Goal: Information Seeking & Learning: Understand process/instructions

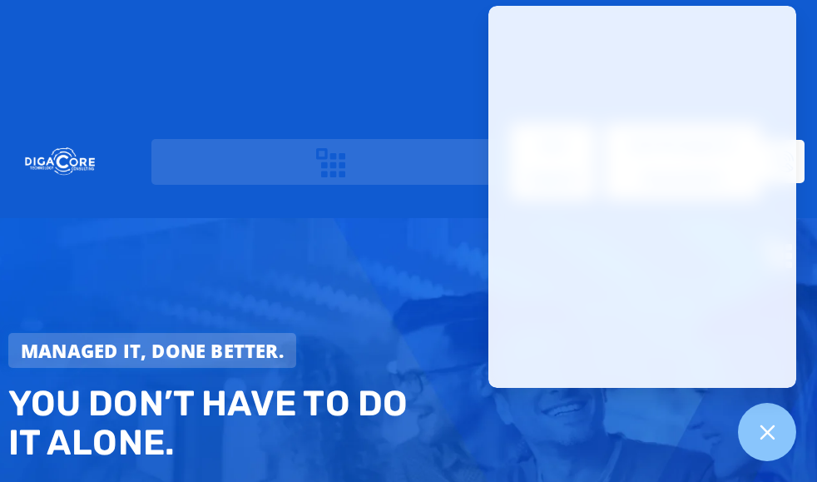
scroll to position [2080, 0]
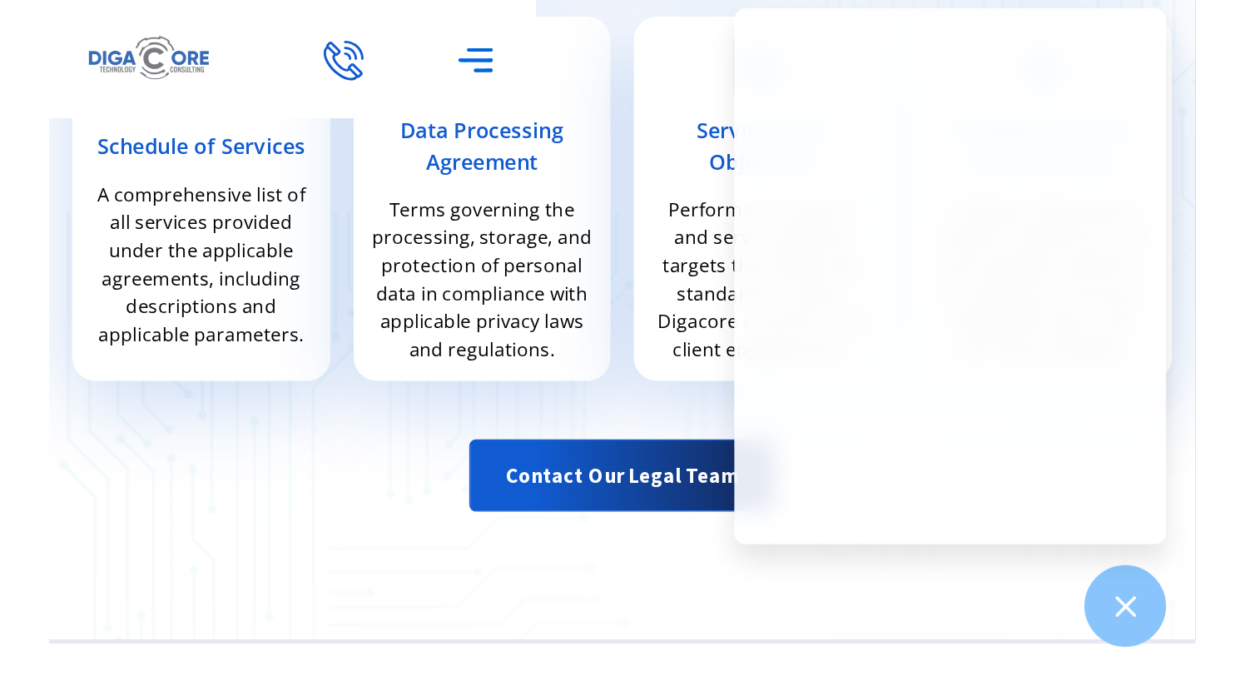
scroll to position [729, 0]
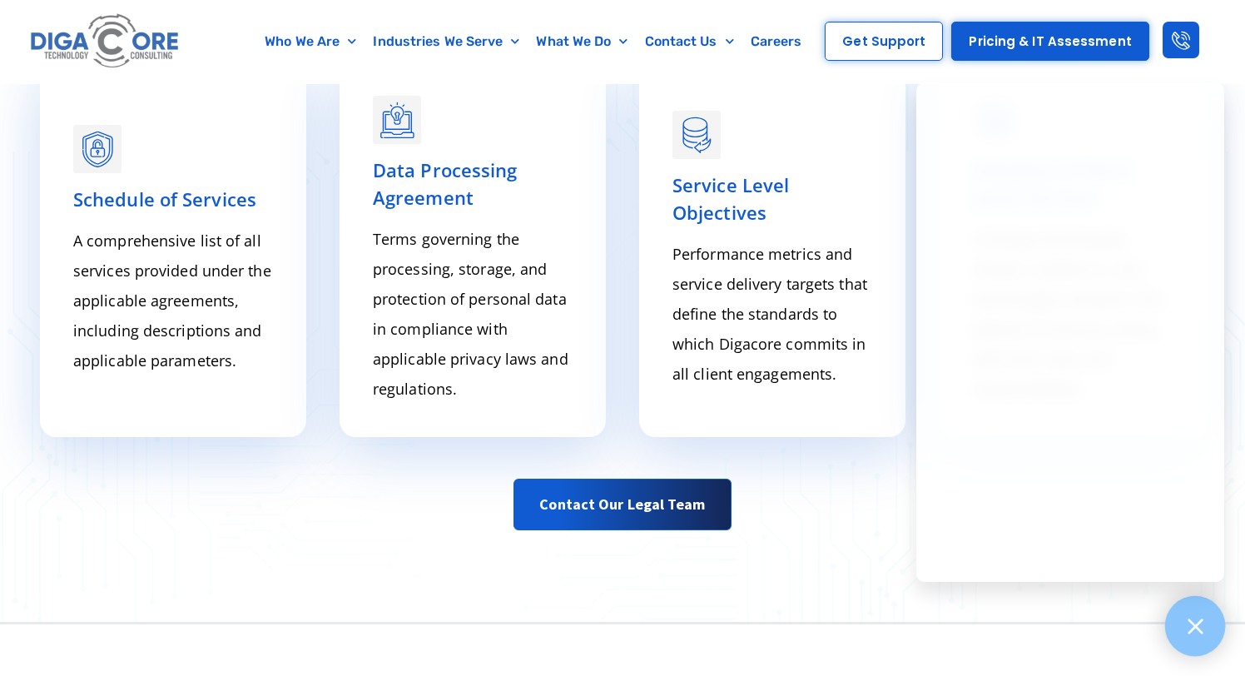
click at [817, 481] on icon at bounding box center [1195, 626] width 22 height 22
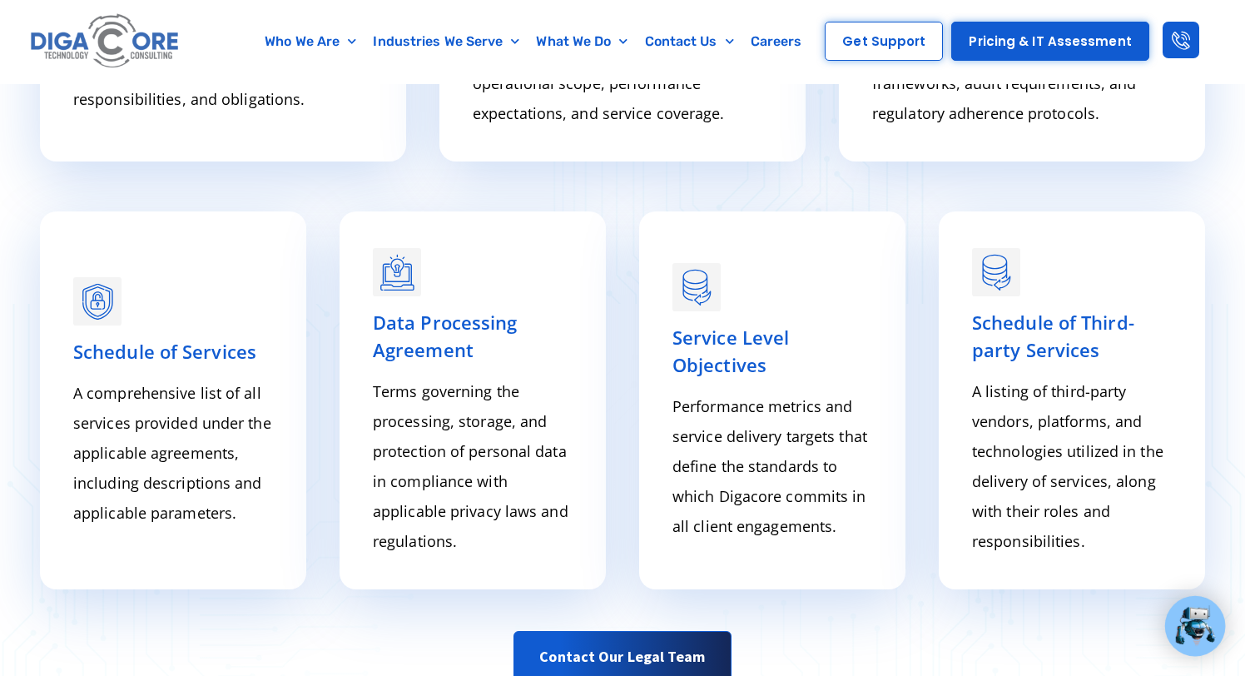
scroll to position [643, 0]
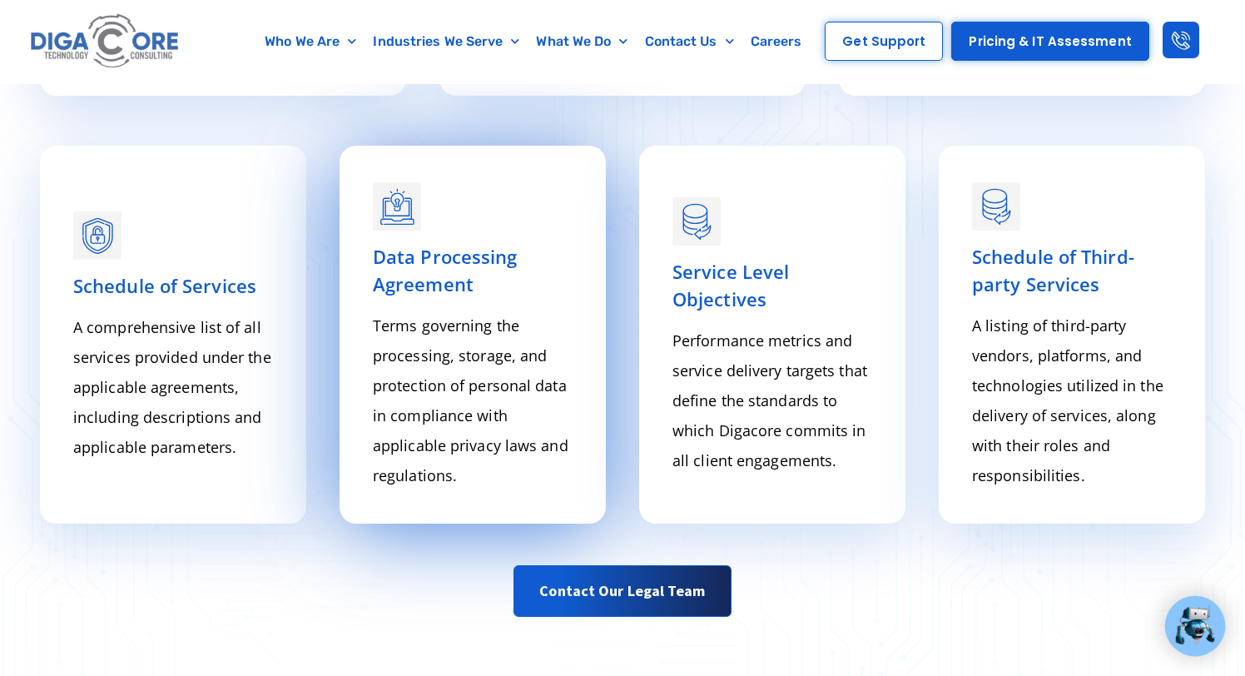
click at [445, 265] on link "Data Processing Agreement" at bounding box center [445, 270] width 145 height 52
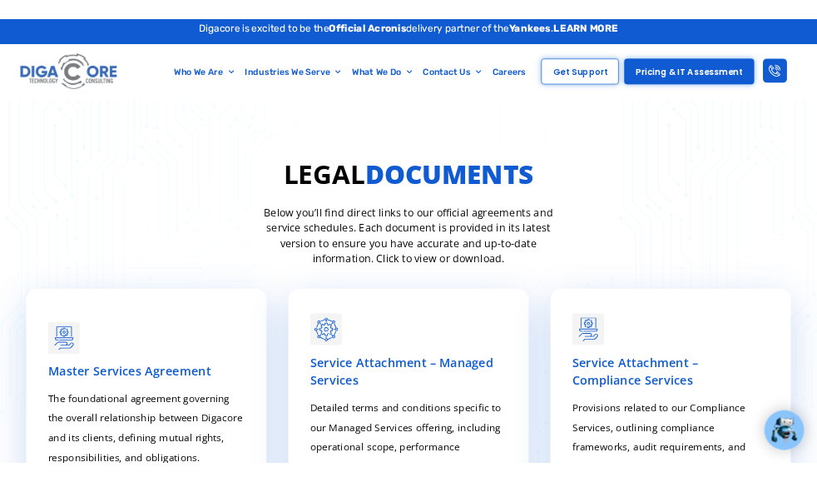
scroll to position [0, 0]
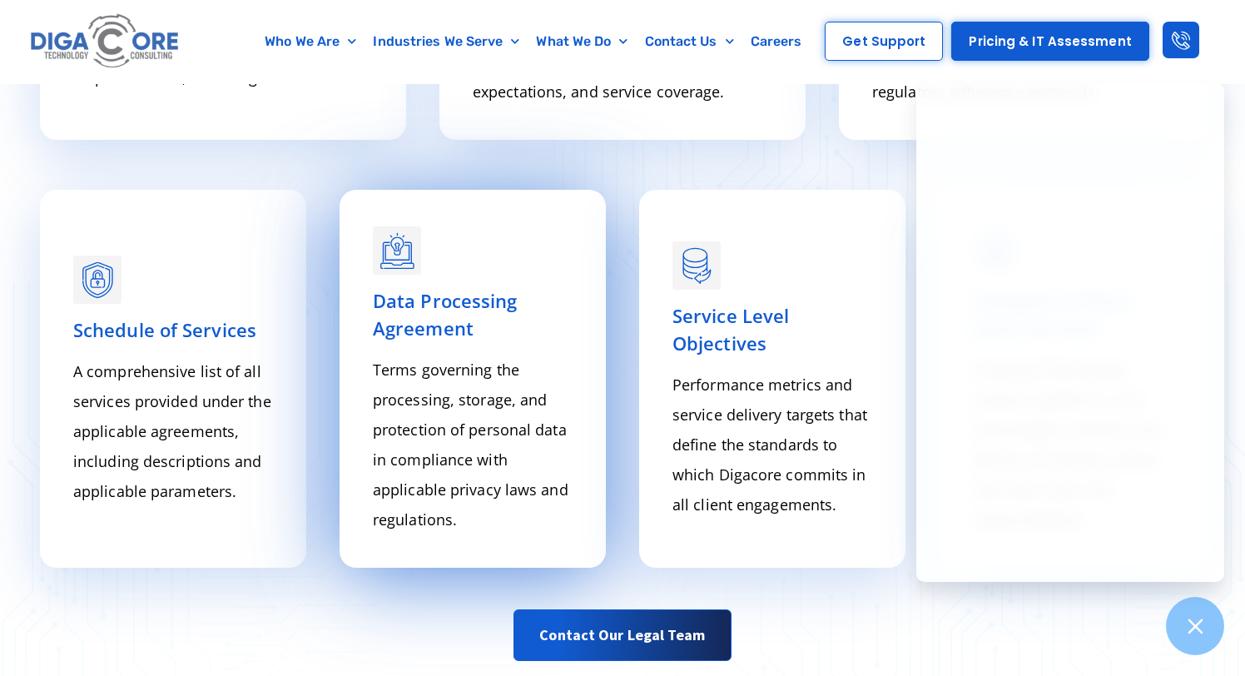
scroll to position [592, 0]
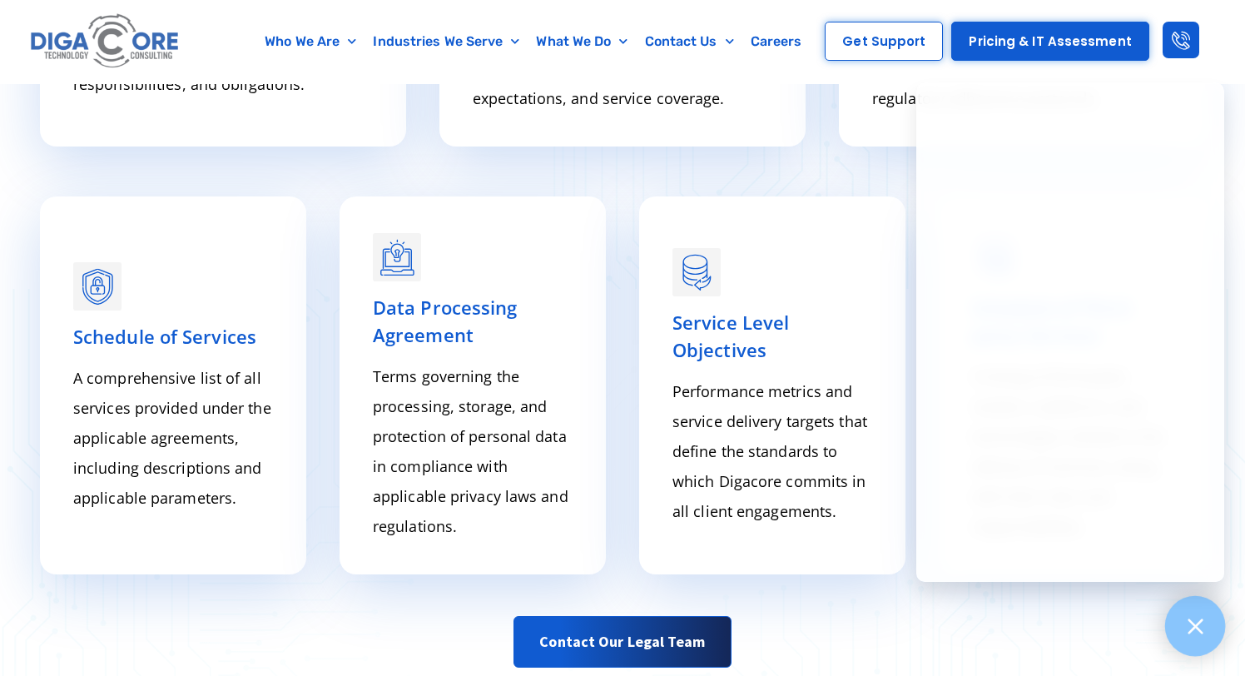
click at [817, 481] on div at bounding box center [1195, 626] width 61 height 61
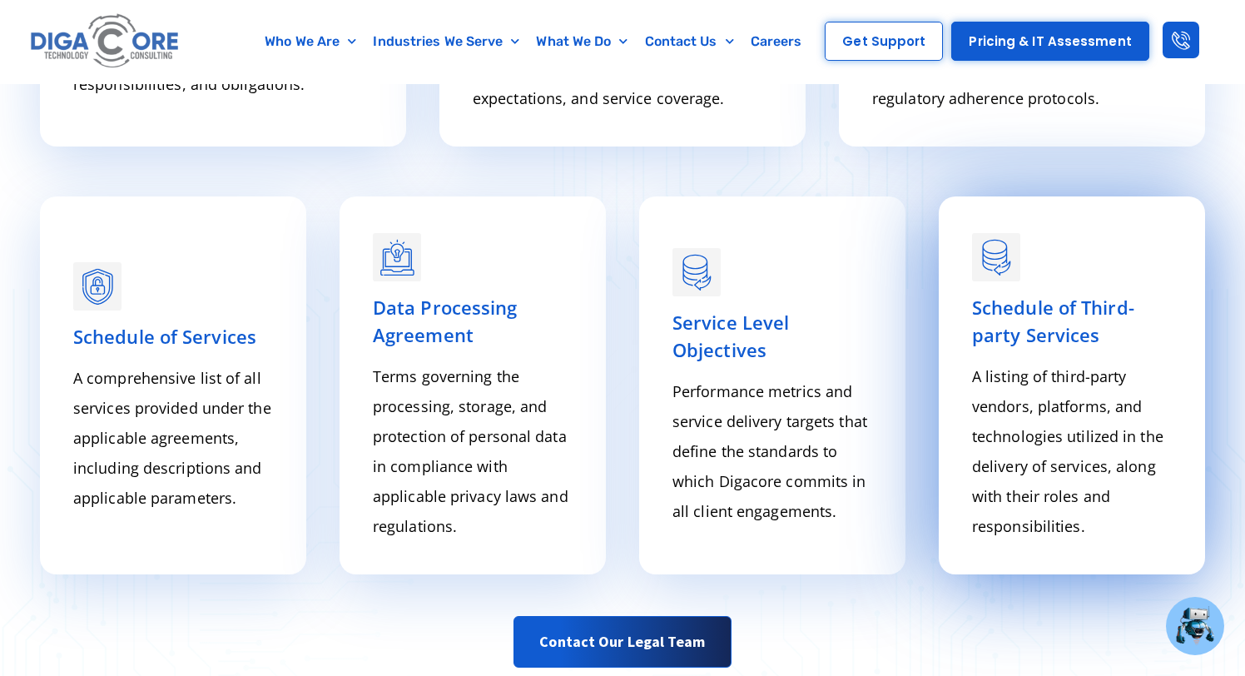
click at [817, 259] on div at bounding box center [1072, 256] width 200 height 52
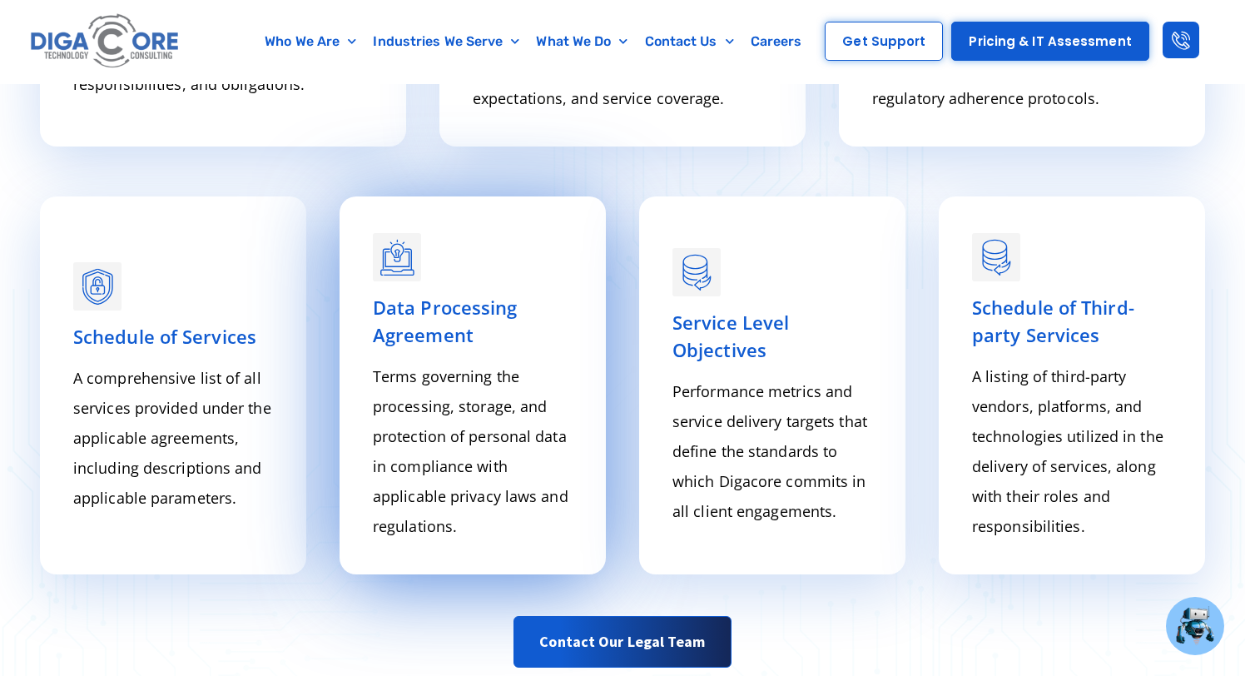
scroll to position [0, 0]
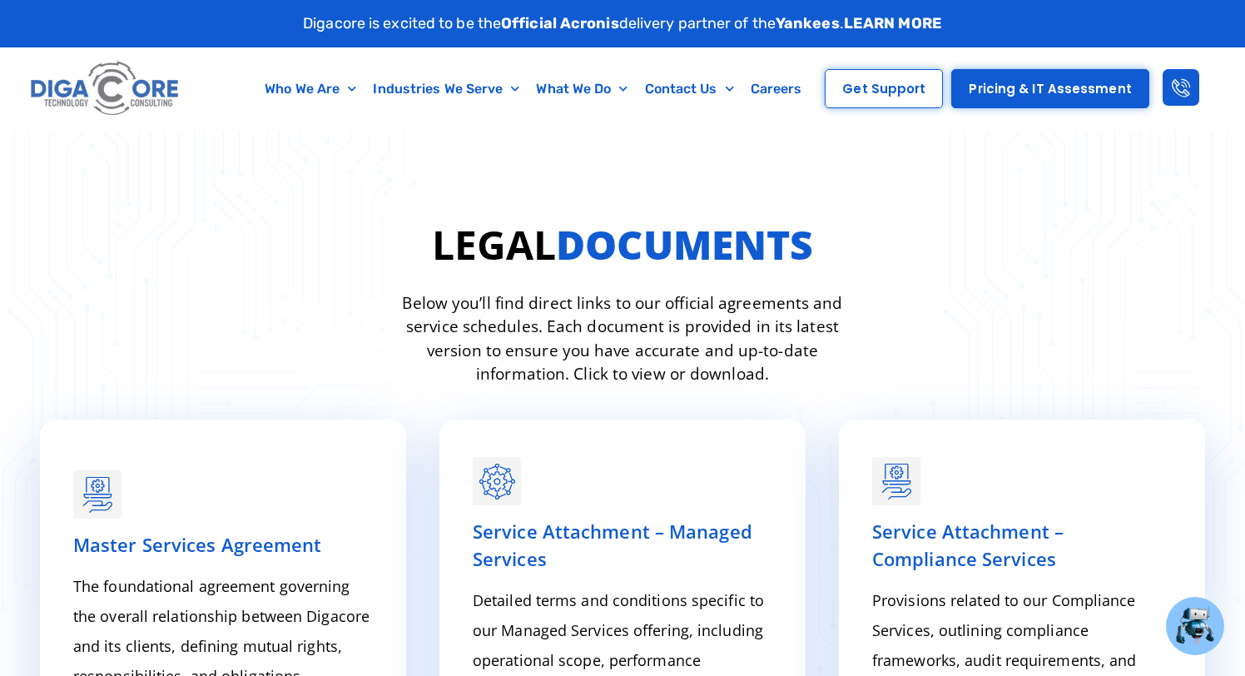
click at [109, 103] on img at bounding box center [105, 89] width 157 height 67
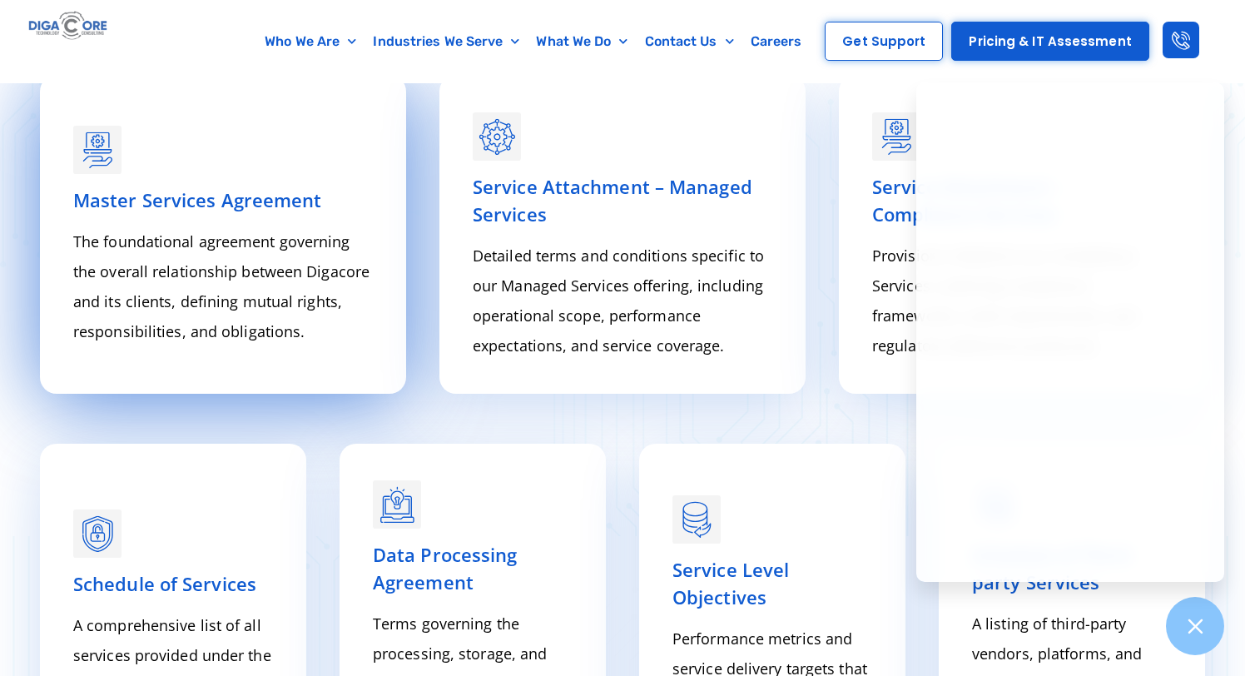
scroll to position [381, 0]
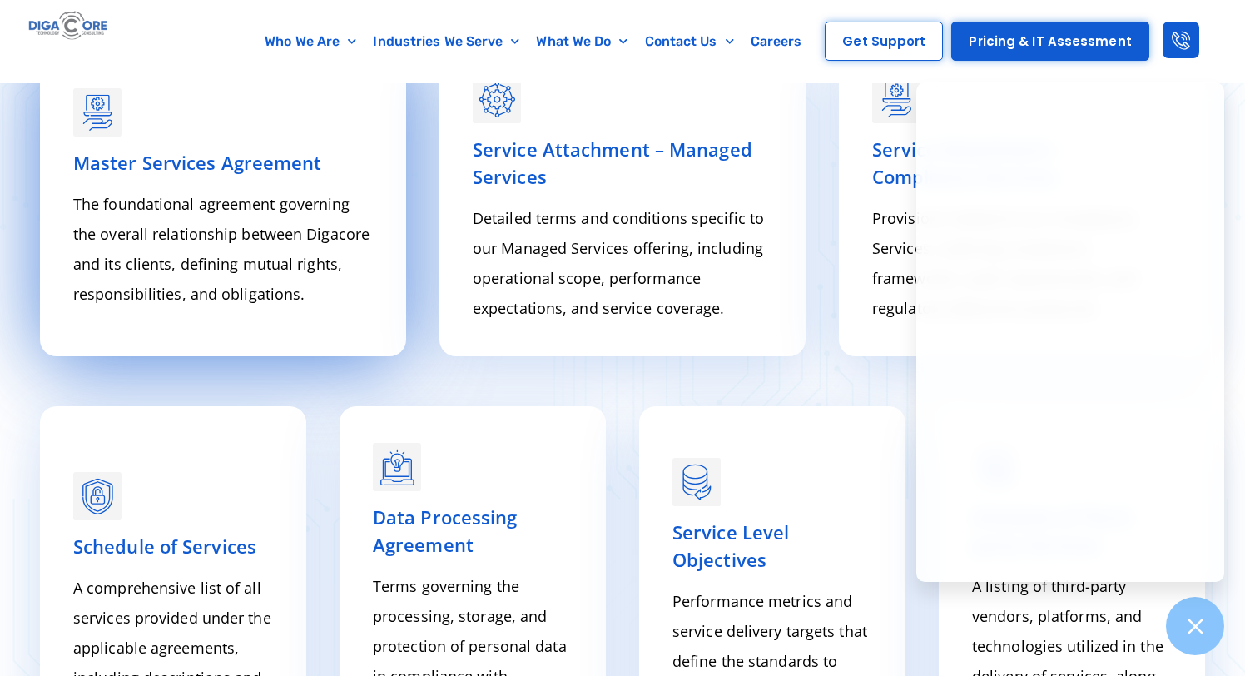
click at [206, 160] on link "Master Services Agreement" at bounding box center [197, 162] width 249 height 25
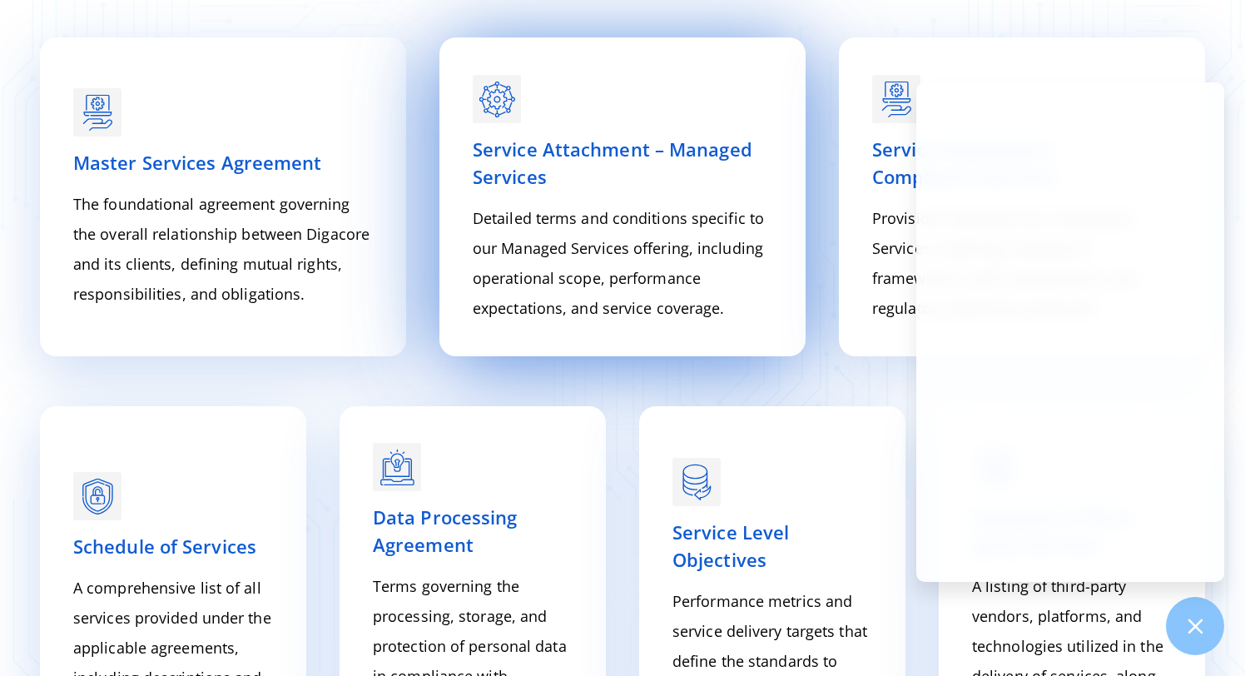
scroll to position [0, 0]
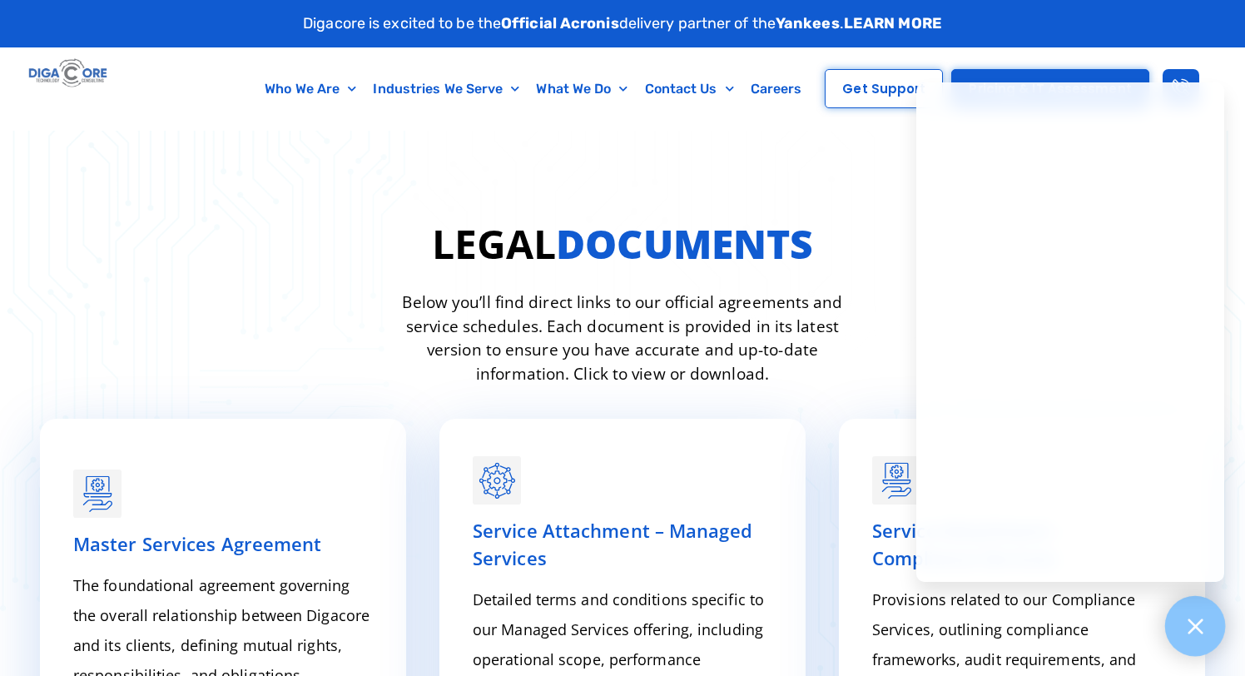
click at [817, 481] on icon at bounding box center [1195, 626] width 22 height 22
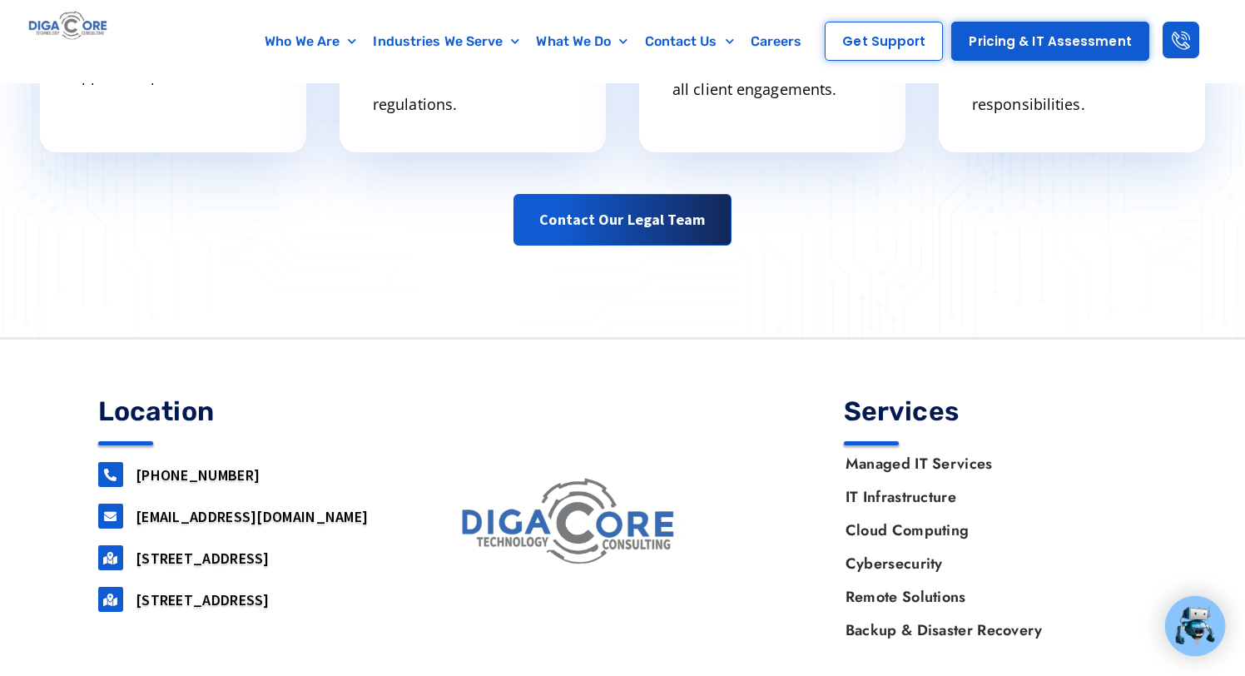
scroll to position [1055, 0]
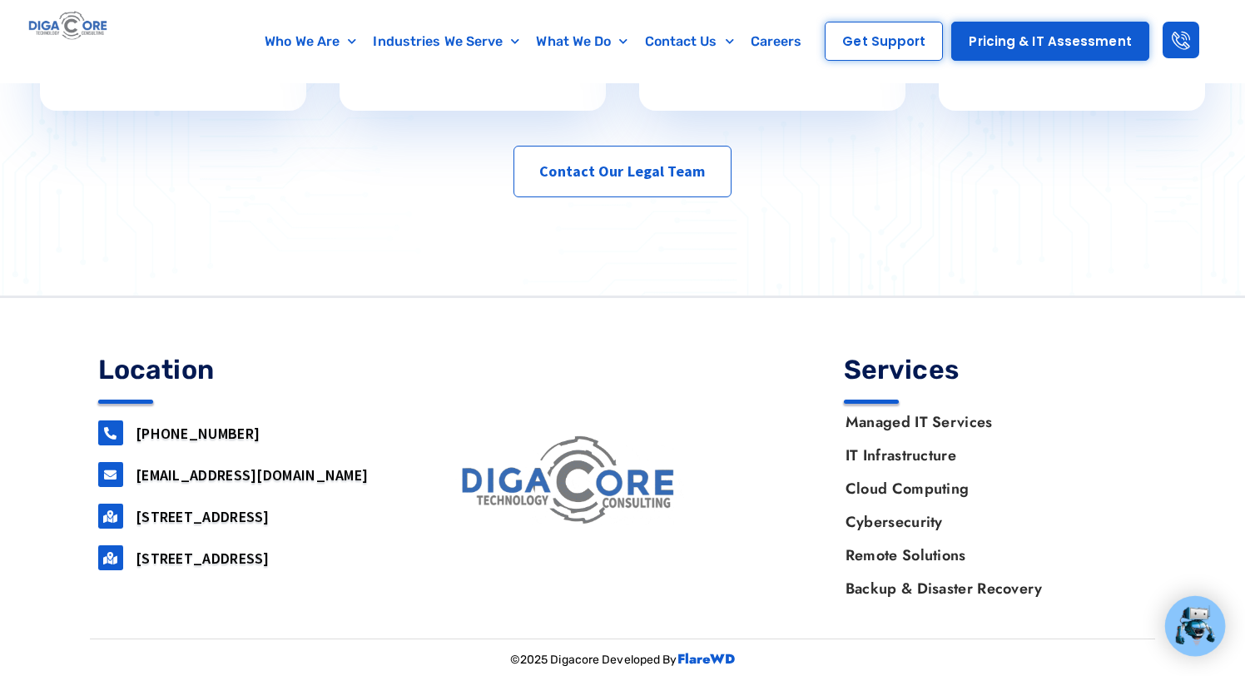
click at [649, 182] on span "Contact Our Legal Team" at bounding box center [622, 171] width 166 height 33
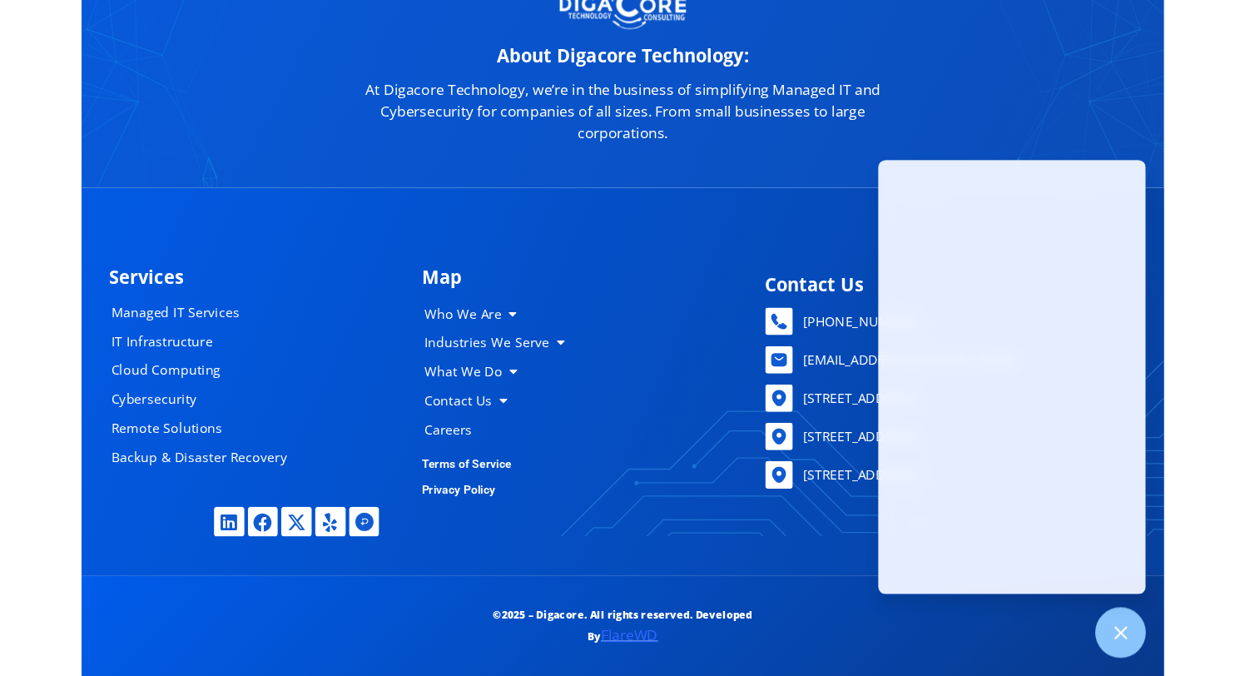
scroll to position [8089, 0]
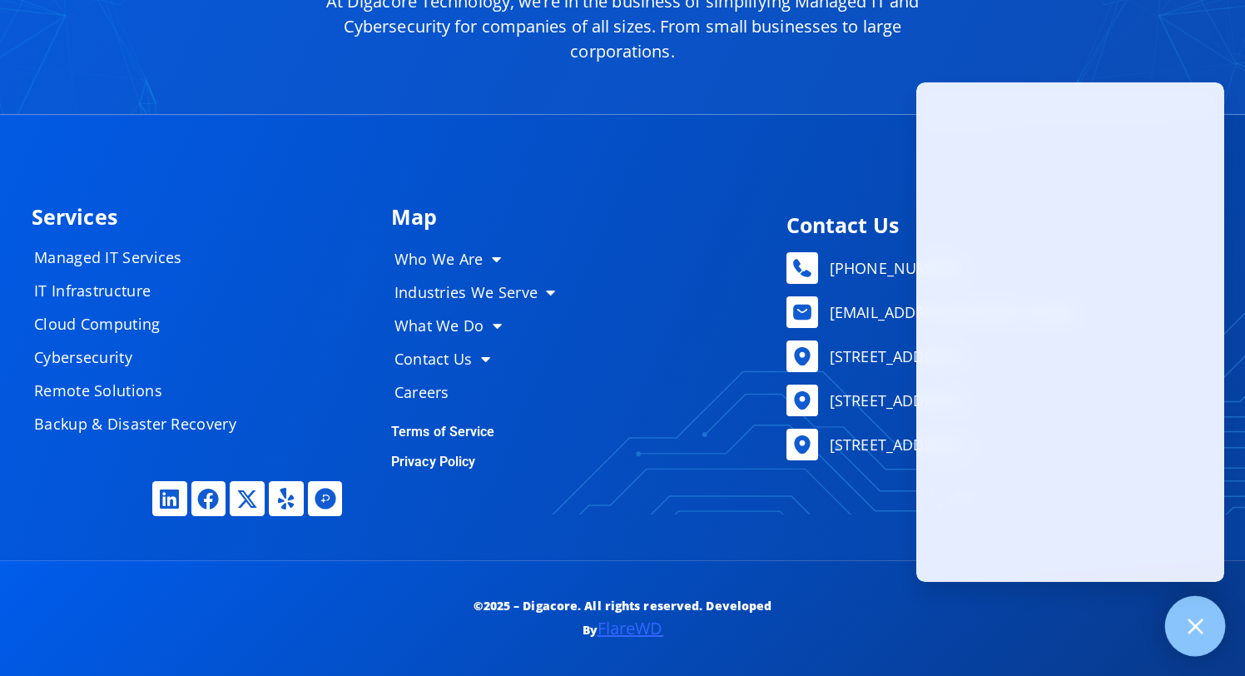
click at [1193, 610] on div at bounding box center [1195, 626] width 61 height 61
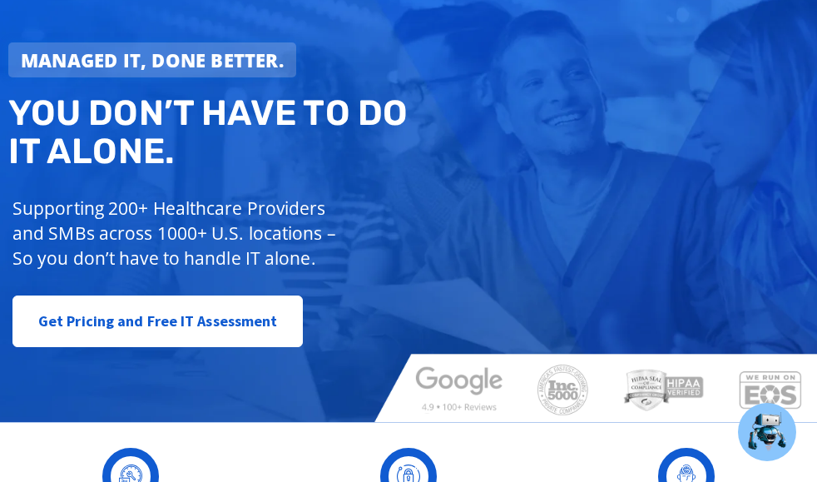
scroll to position [0, 0]
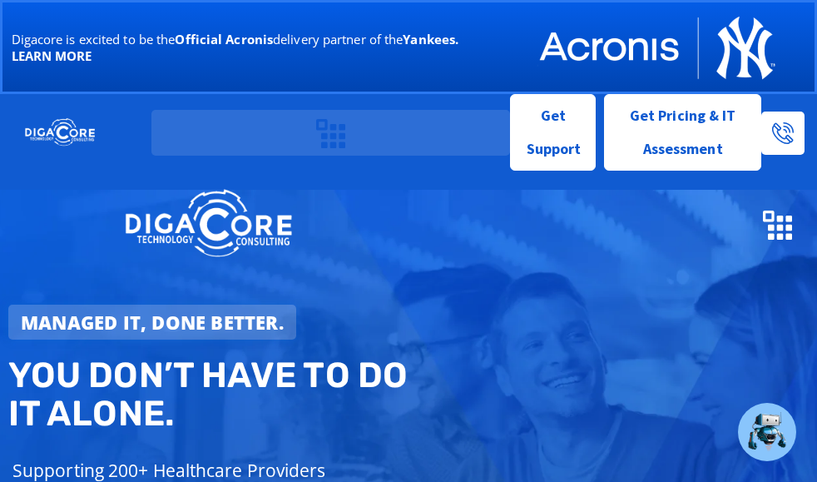
click at [77, 124] on img at bounding box center [60, 132] width 70 height 30
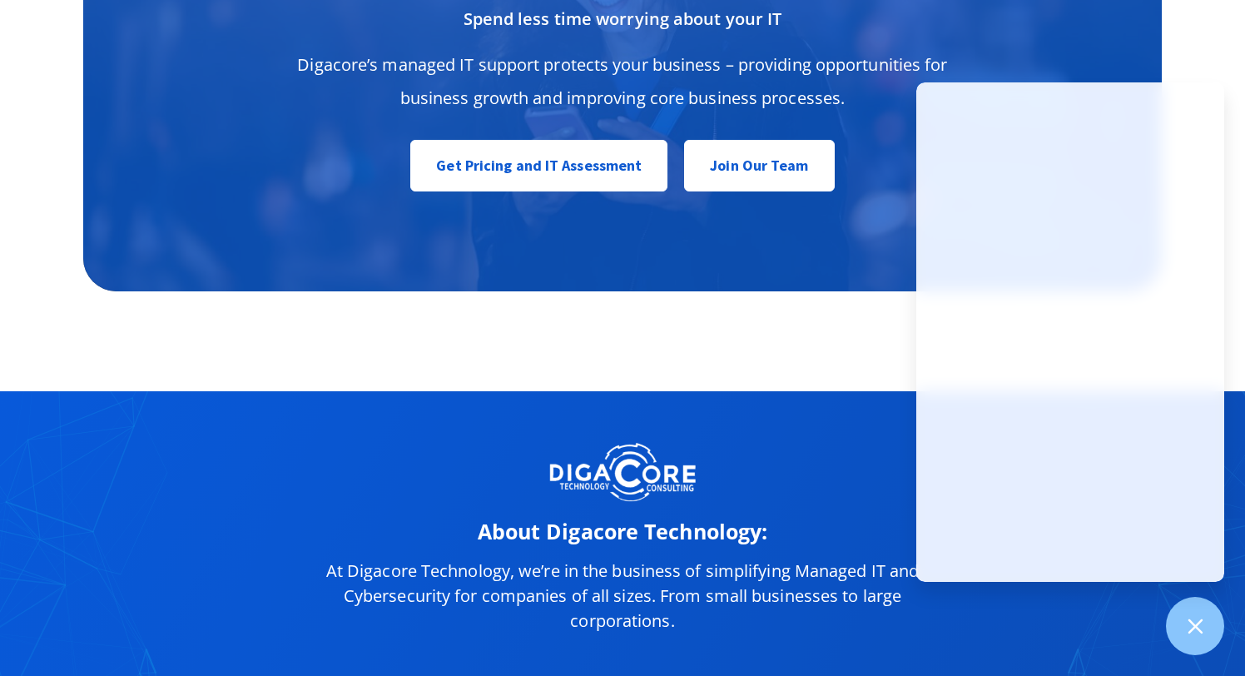
scroll to position [8089, 0]
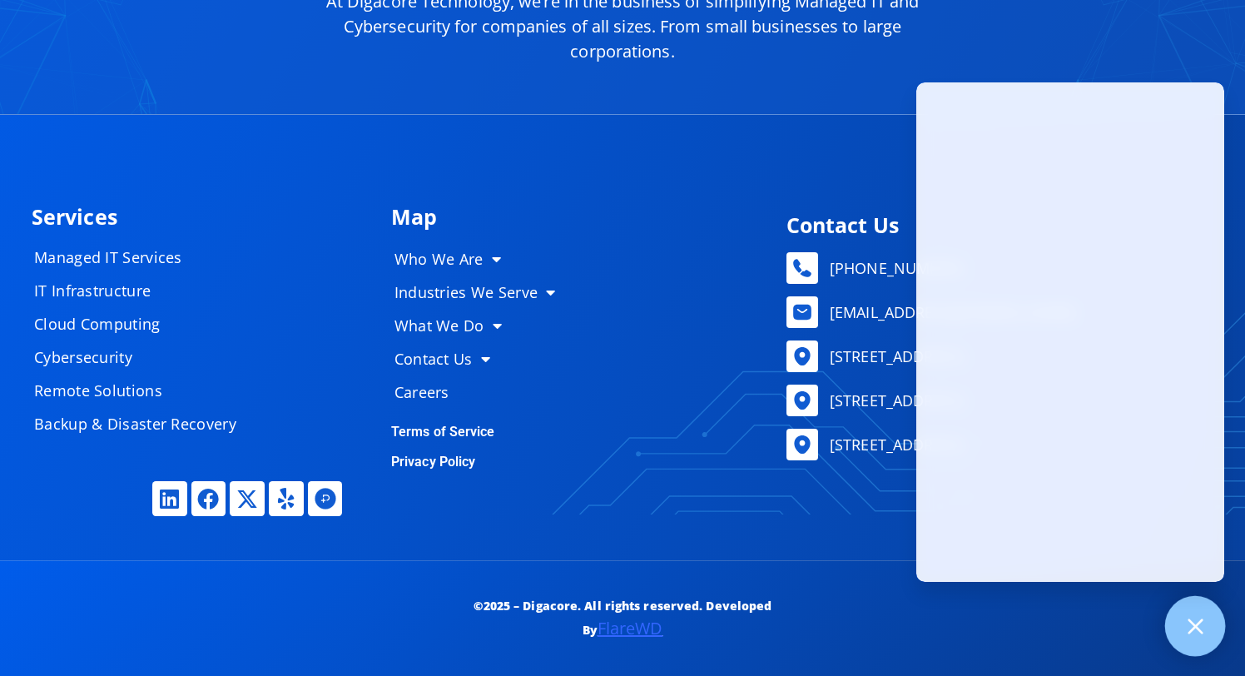
click at [1186, 630] on icon at bounding box center [1195, 626] width 22 height 22
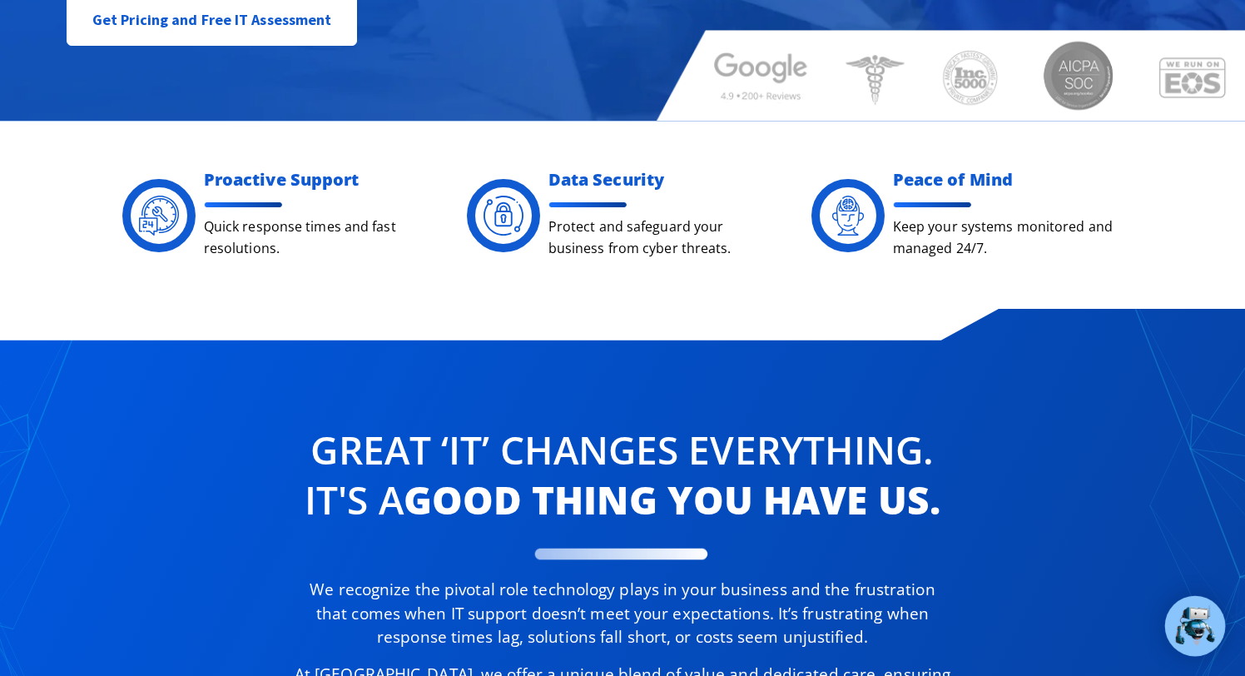
scroll to position [0, 0]
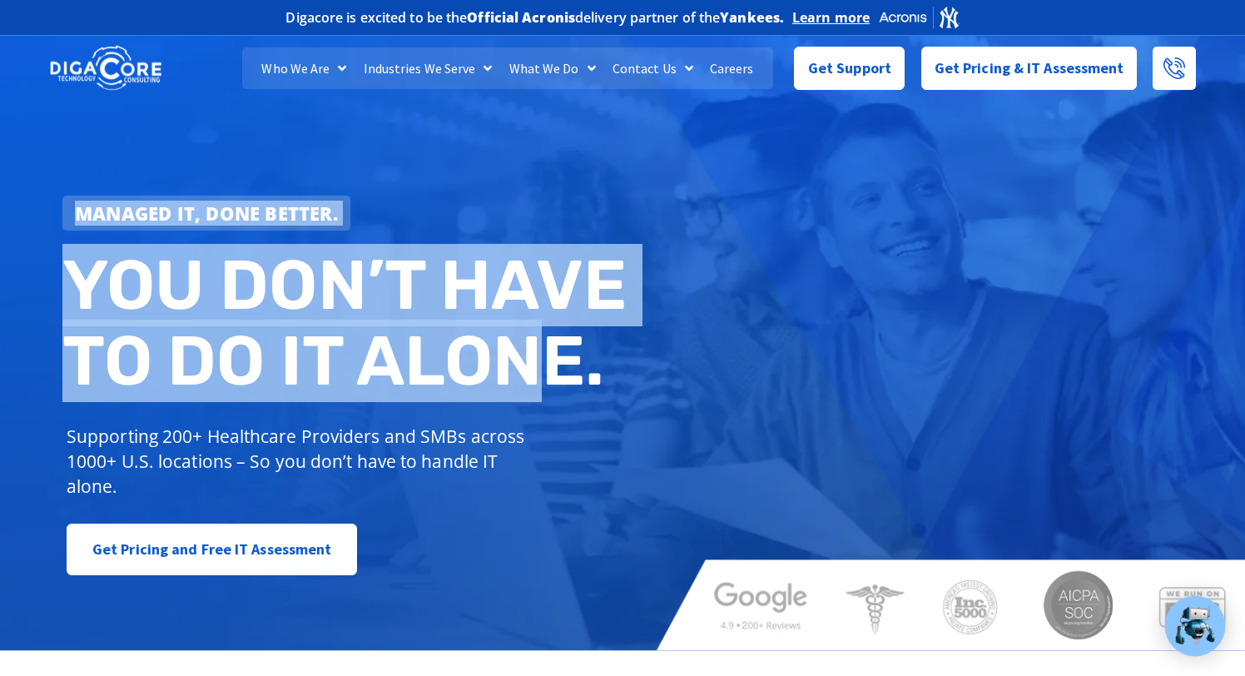
drag, startPoint x: 57, startPoint y: 198, endPoint x: 650, endPoint y: 454, distance: 645.4
click at [628, 439] on div "Managed IT, done better. You don’t have to do IT alone. Supporting 200+ Healthc…" at bounding box center [622, 338] width 1245 height 623
click at [650, 454] on div "Managed IT, done better. You don’t have to do IT alone. Supporting 200+ Healthc…" at bounding box center [622, 338] width 1245 height 623
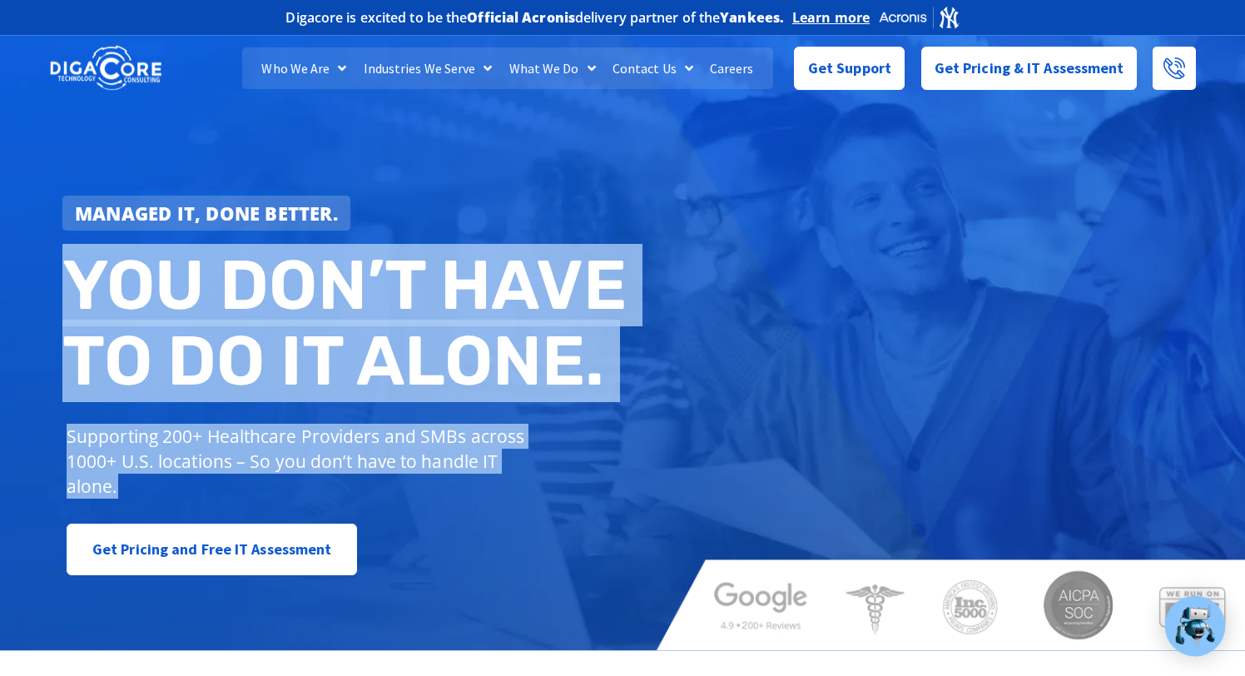
drag, startPoint x: 232, startPoint y: 500, endPoint x: 0, endPoint y: 178, distance: 397.1
click at [0, 179] on div "Managed IT, done better. You don’t have to do IT alone. Supporting 200+ Healthc…" at bounding box center [622, 338] width 1245 height 623
click at [0, 178] on div "Managed IT, done better. You don’t have to do IT alone. Supporting 200+ Healthc…" at bounding box center [622, 338] width 1245 height 623
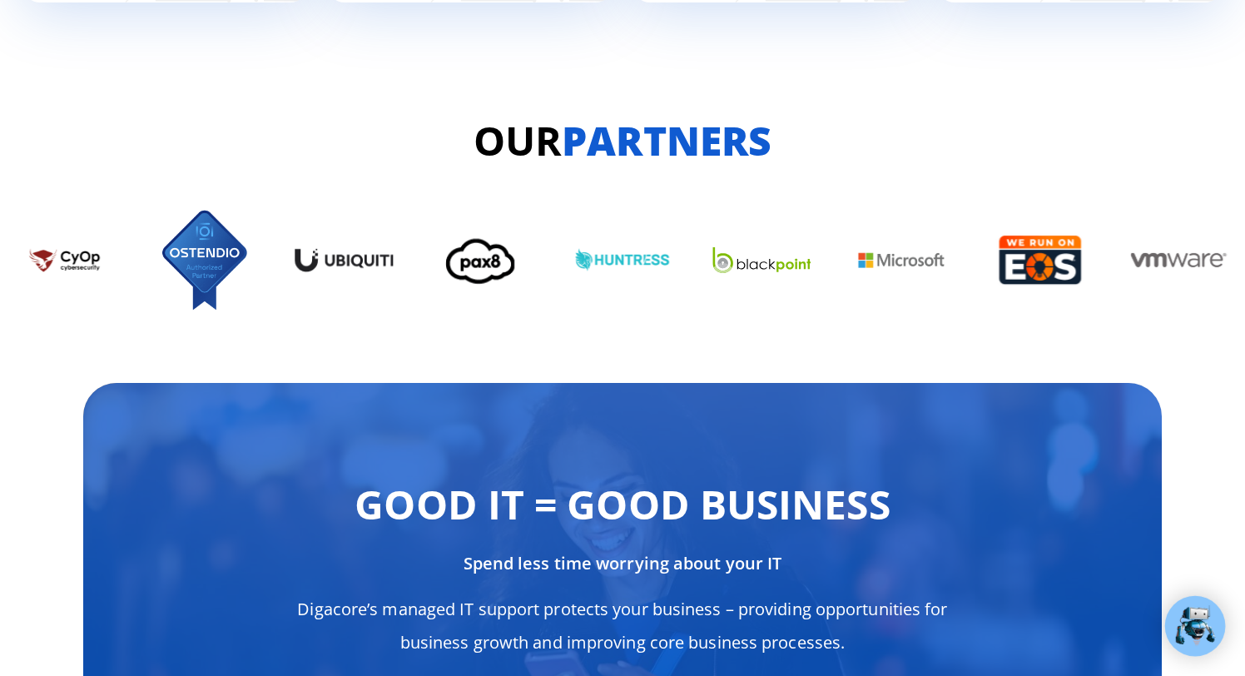
scroll to position [8089, 0]
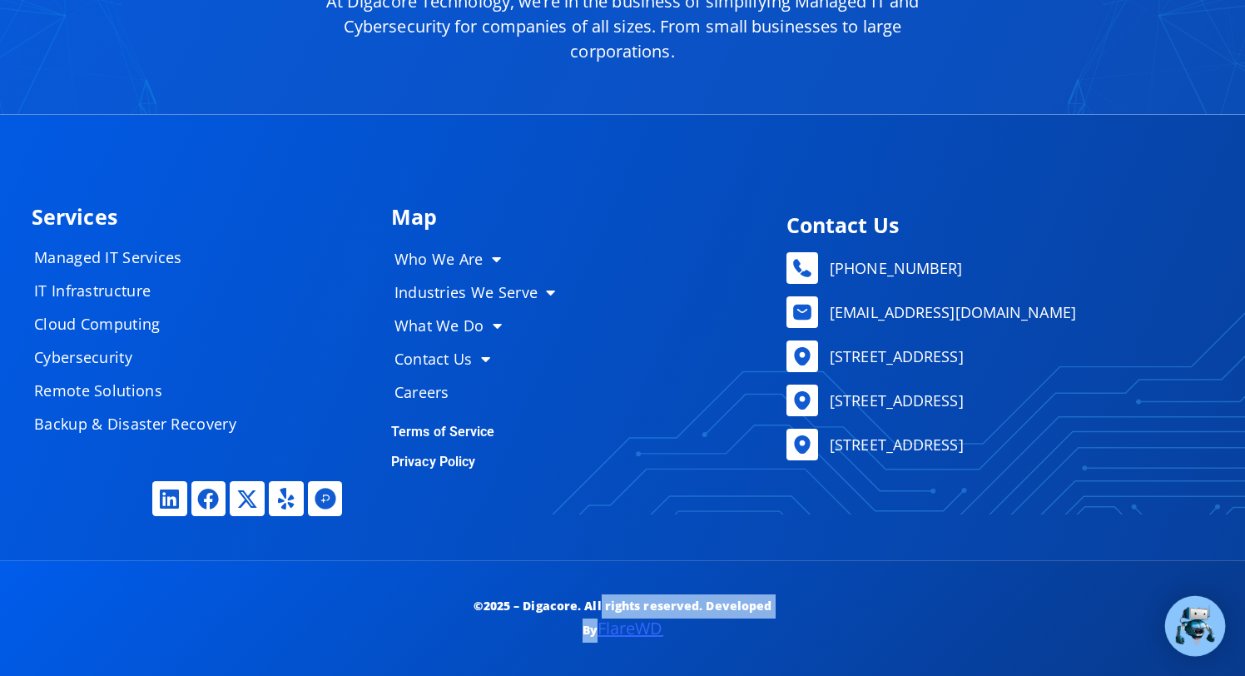
drag, startPoint x: 789, startPoint y: 614, endPoint x: 486, endPoint y: 612, distance: 303.0
click at [489, 613] on p "©2025 – Digacore. All rights reserved. Developed By FlareWD" at bounding box center [623, 618] width 372 height 48
click at [486, 612] on p "©2025 – Digacore. All rights reserved. Developed By FlareWD" at bounding box center [623, 618] width 372 height 48
drag, startPoint x: 471, startPoint y: 610, endPoint x: 870, endPoint y: 610, distance: 398.7
click at [866, 610] on div "©2025 – Digacore. All rights reserved. Developed By FlareWD" at bounding box center [622, 618] width 1199 height 115
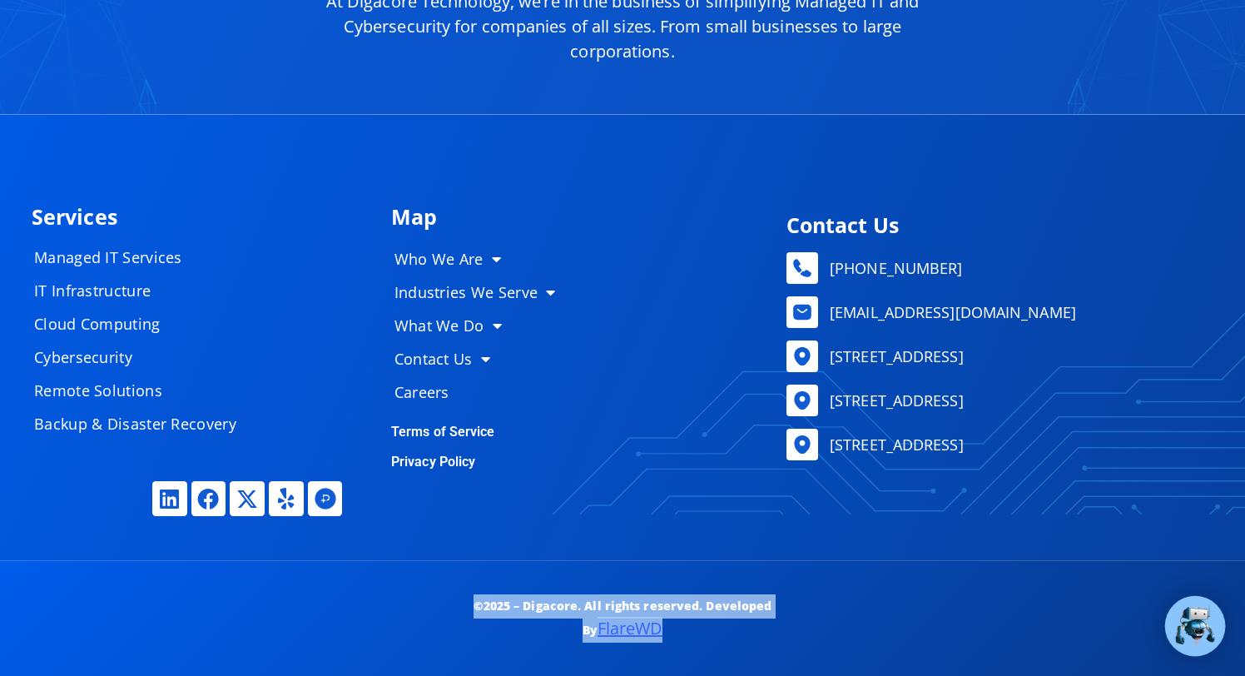
click at [870, 610] on div at bounding box center [1027, 618] width 389 height 17
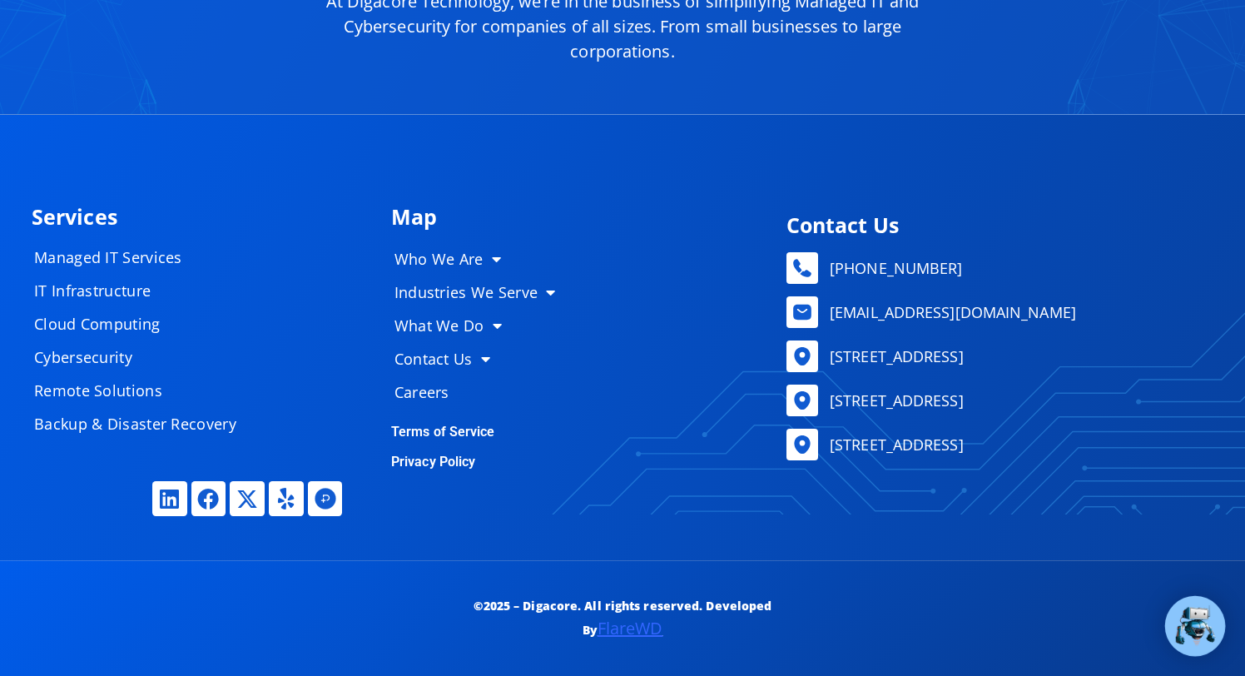
click at [340, 613] on div at bounding box center [218, 618] width 372 height 17
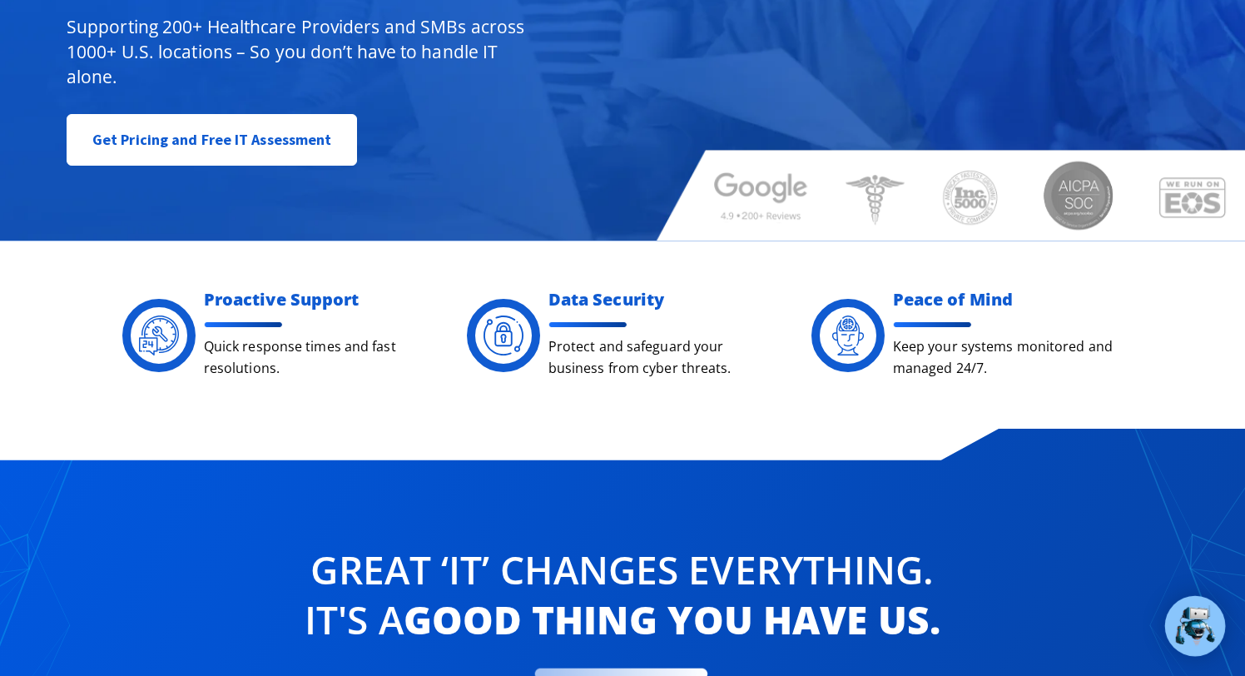
scroll to position [0, 0]
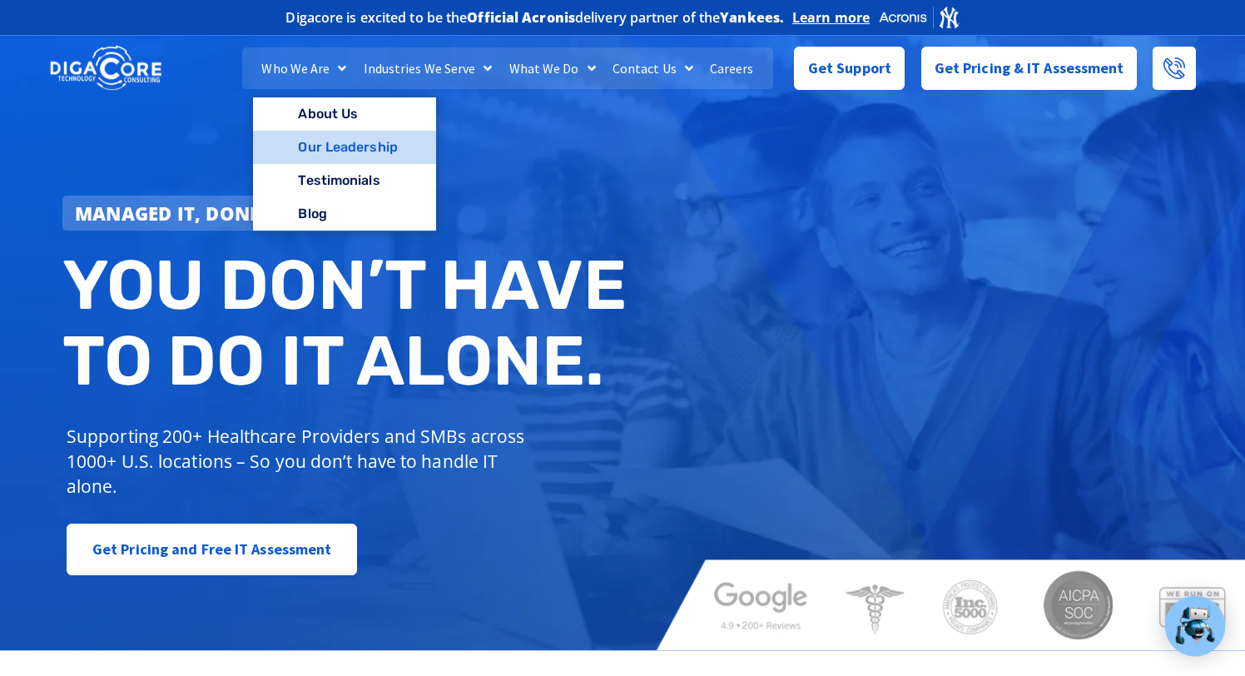
click at [322, 136] on link "Our Leadership" at bounding box center [344, 147] width 182 height 33
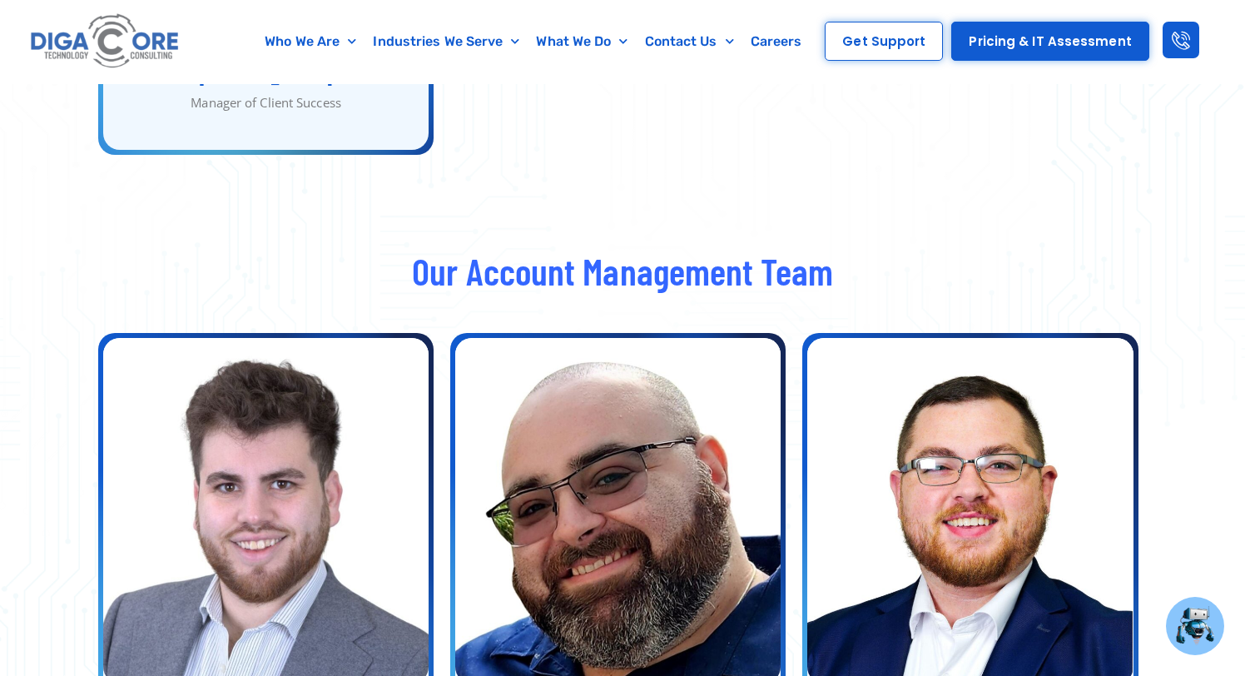
scroll to position [3895, 0]
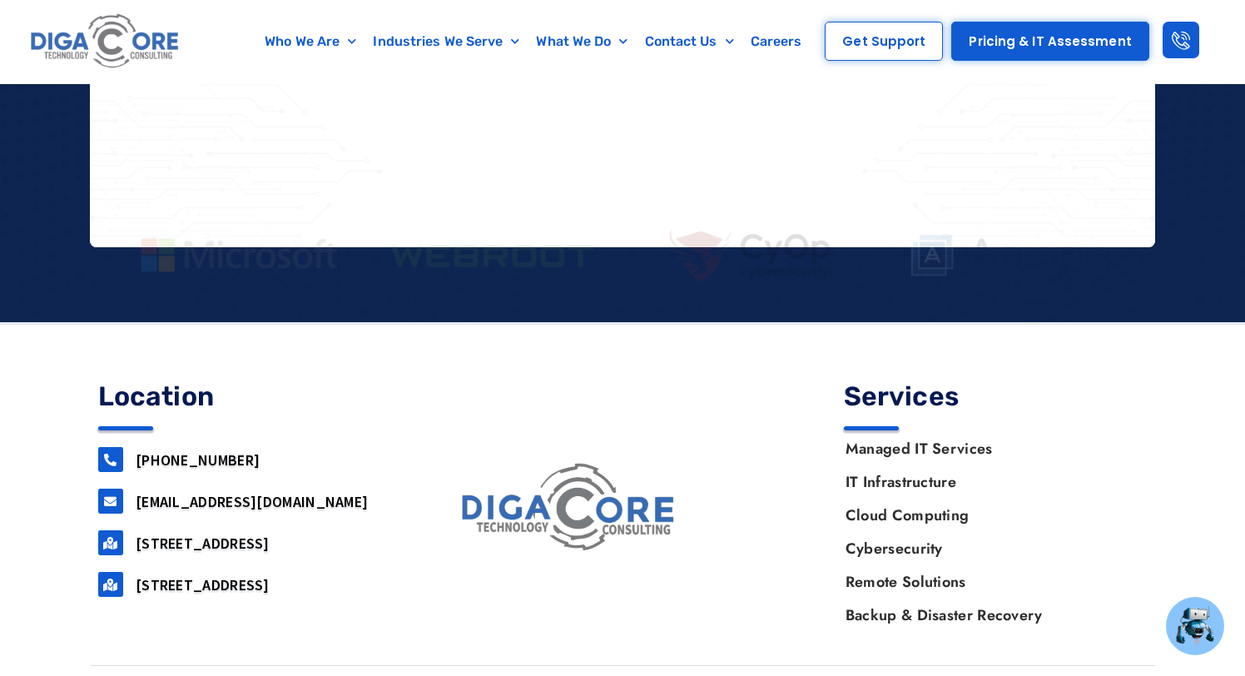
click at [93, 63] on img at bounding box center [105, 41] width 157 height 67
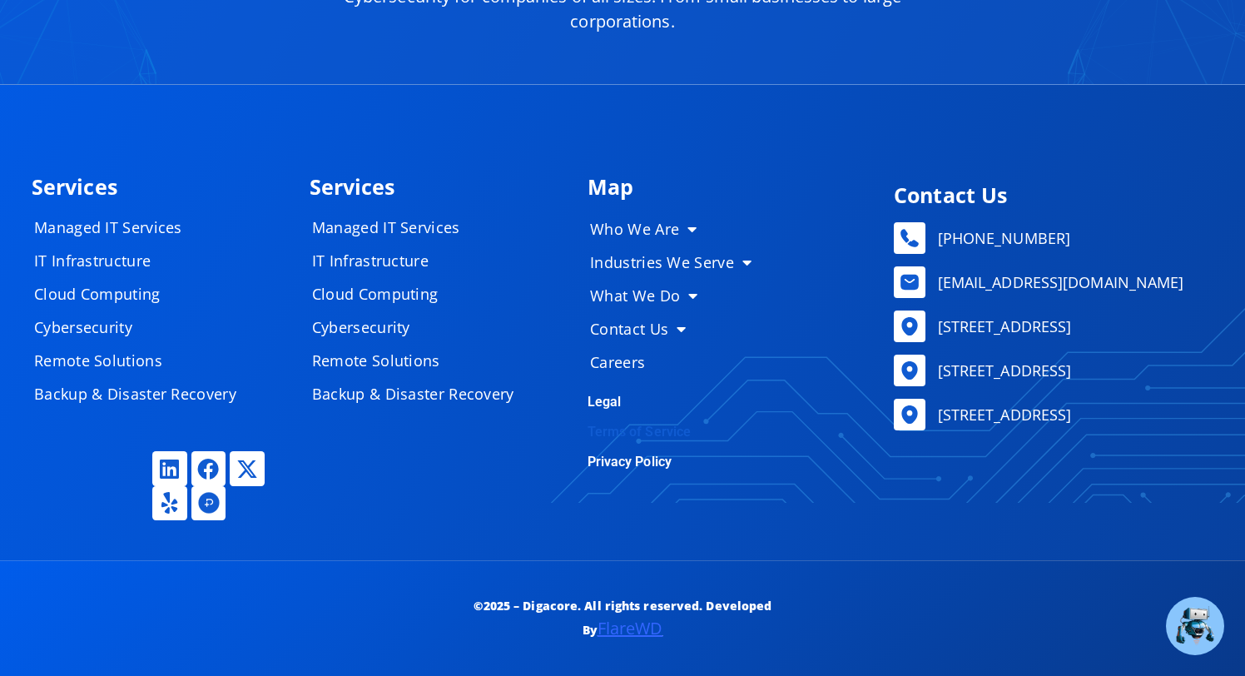
scroll to position [8159, 0]
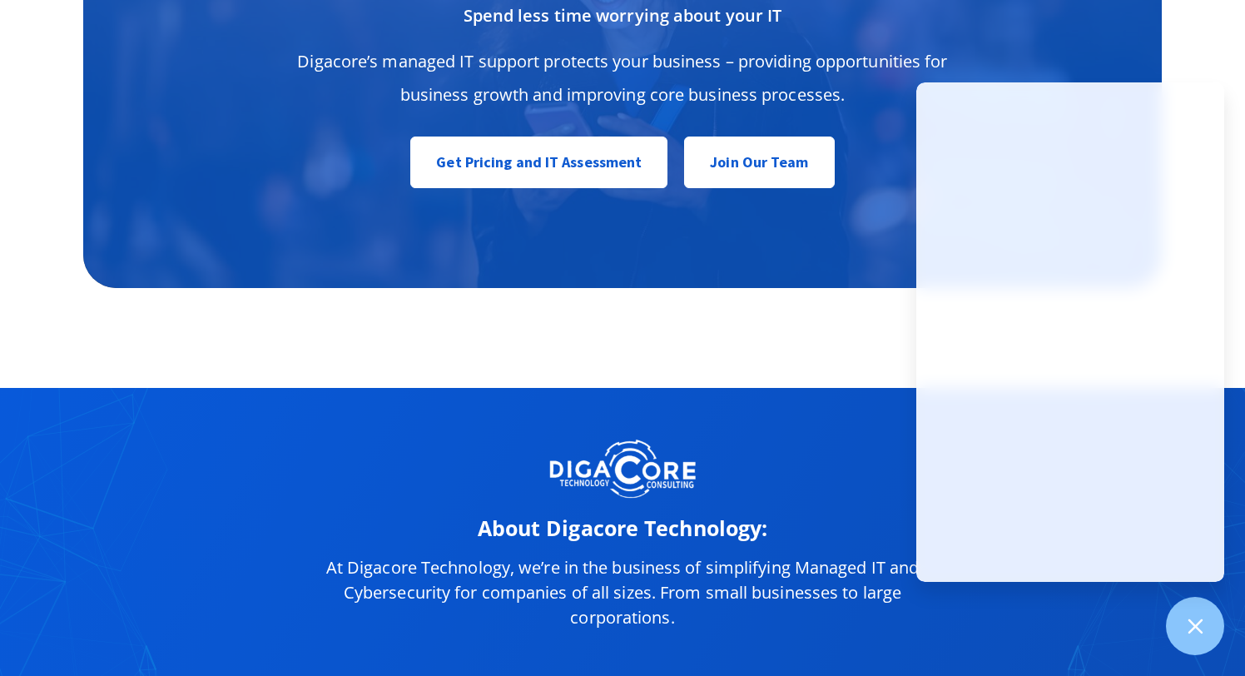
scroll to position [8159, 0]
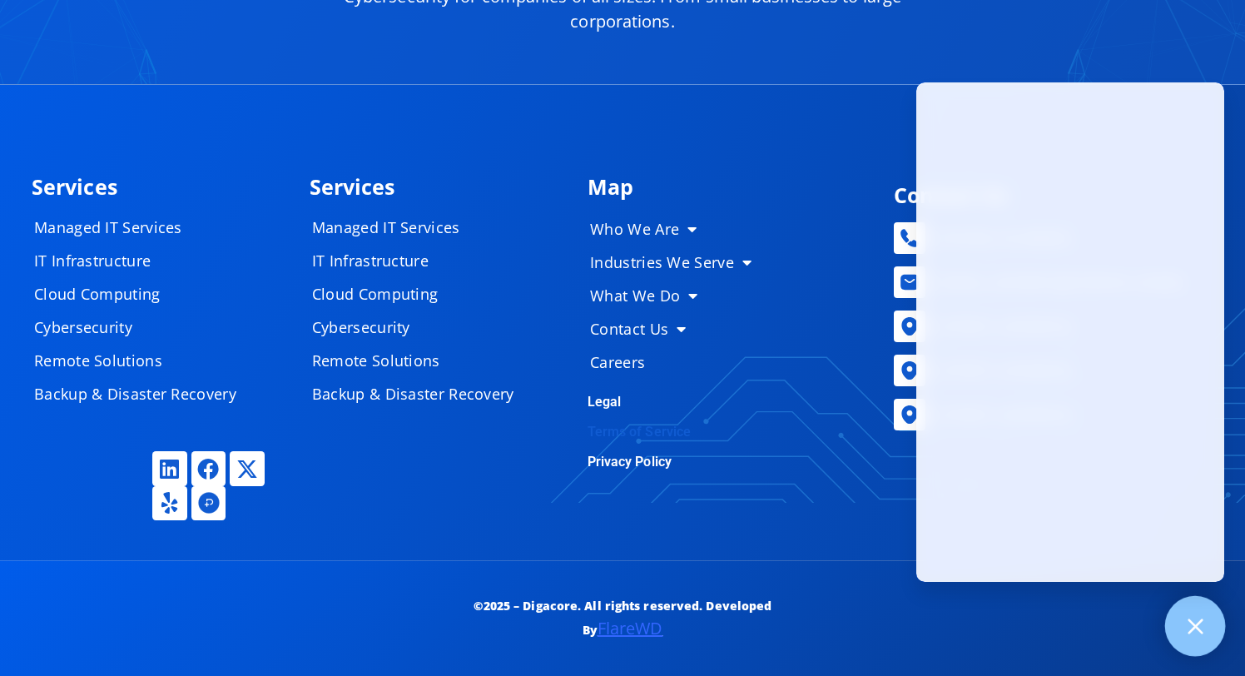
click at [1196, 628] on icon at bounding box center [1195, 625] width 15 height 15
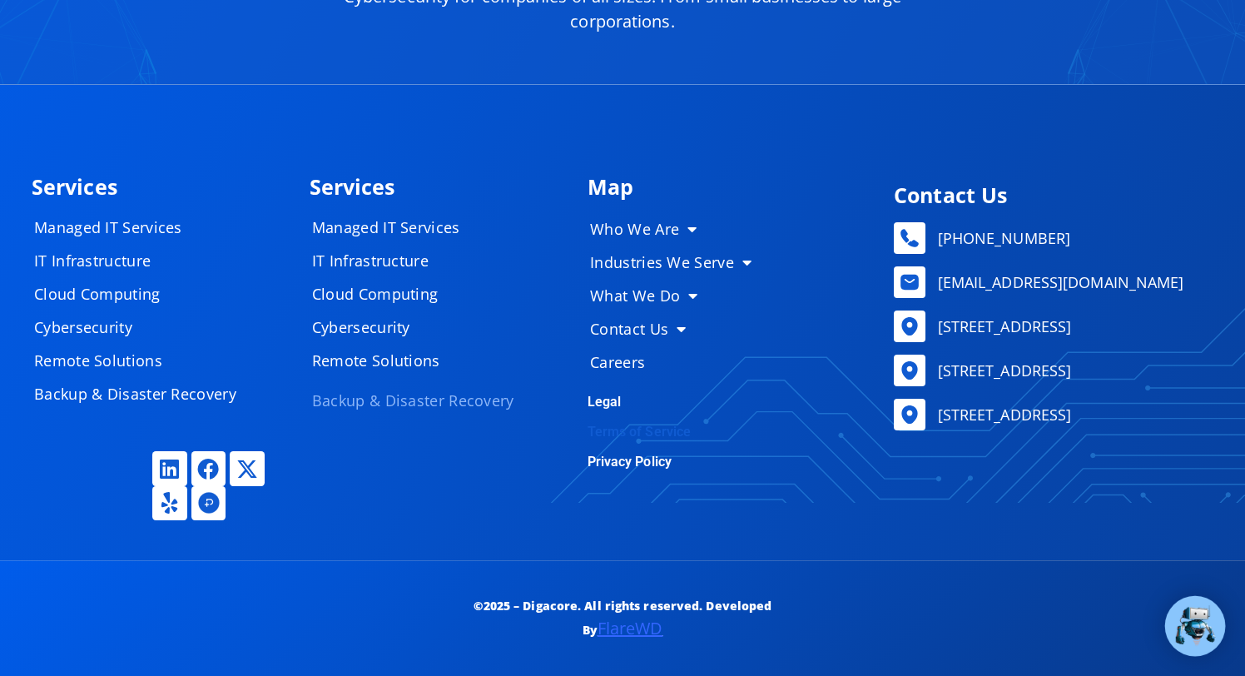
click at [361, 394] on link "Backup & Disaster Recovery" at bounding box center [420, 400] width 250 height 33
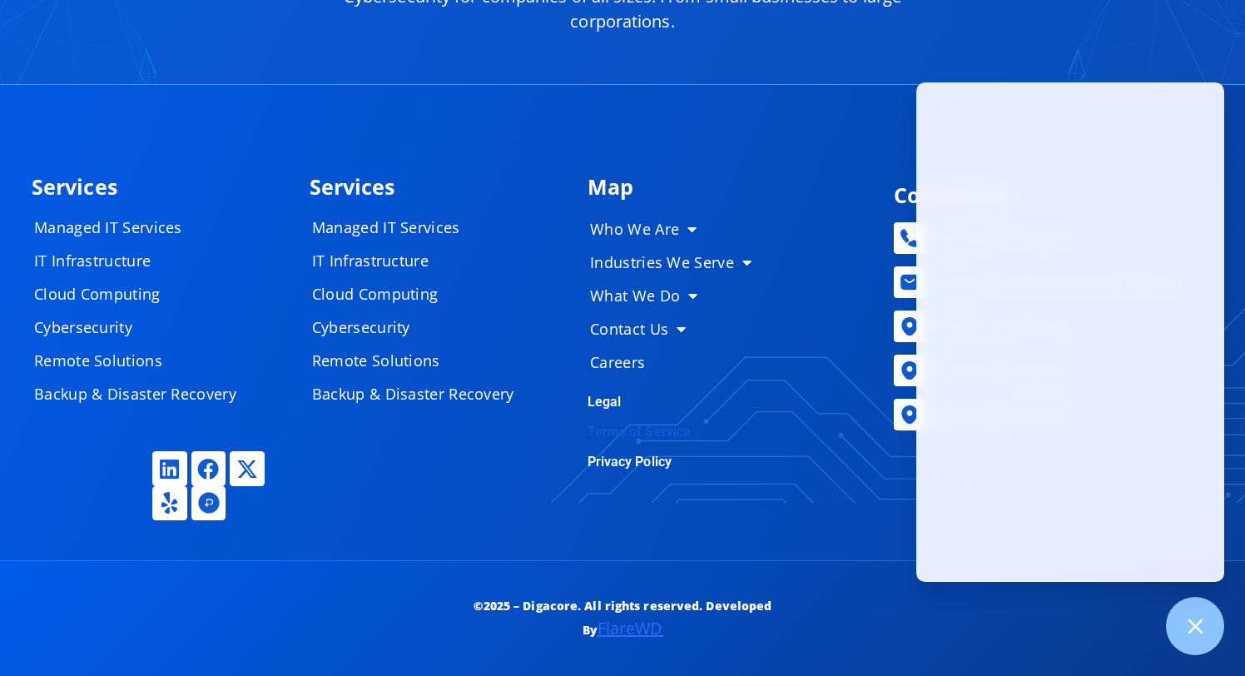
scroll to position [8159, 0]
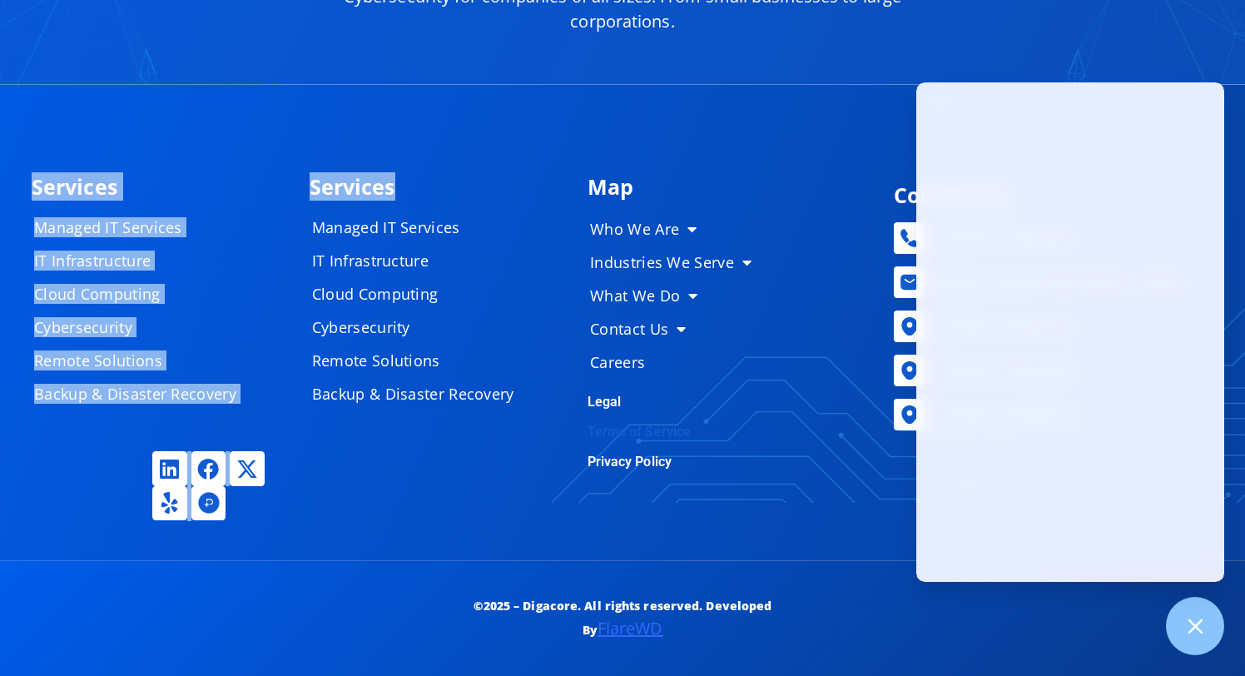
drag, startPoint x: 435, startPoint y: 190, endPoint x: 0, endPoint y: 190, distance: 435.3
click at [16, 190] on div "Services Managed IT Services IT Infrastructure Cloud Computing Cybersecurity Re…" at bounding box center [622, 322] width 1245 height 475
click at [0, 190] on div "Services Managed IT Services IT Infrastructure Cloud Computing Cybersecurity Re…" at bounding box center [622, 322] width 1245 height 475
drag, startPoint x: 31, startPoint y: 180, endPoint x: 347, endPoint y: 177, distance: 316.3
click at [345, 178] on div "Services Managed IT Services IT Infrastructure Cloud Computing Cybersecurity Re…" at bounding box center [622, 322] width 1199 height 475
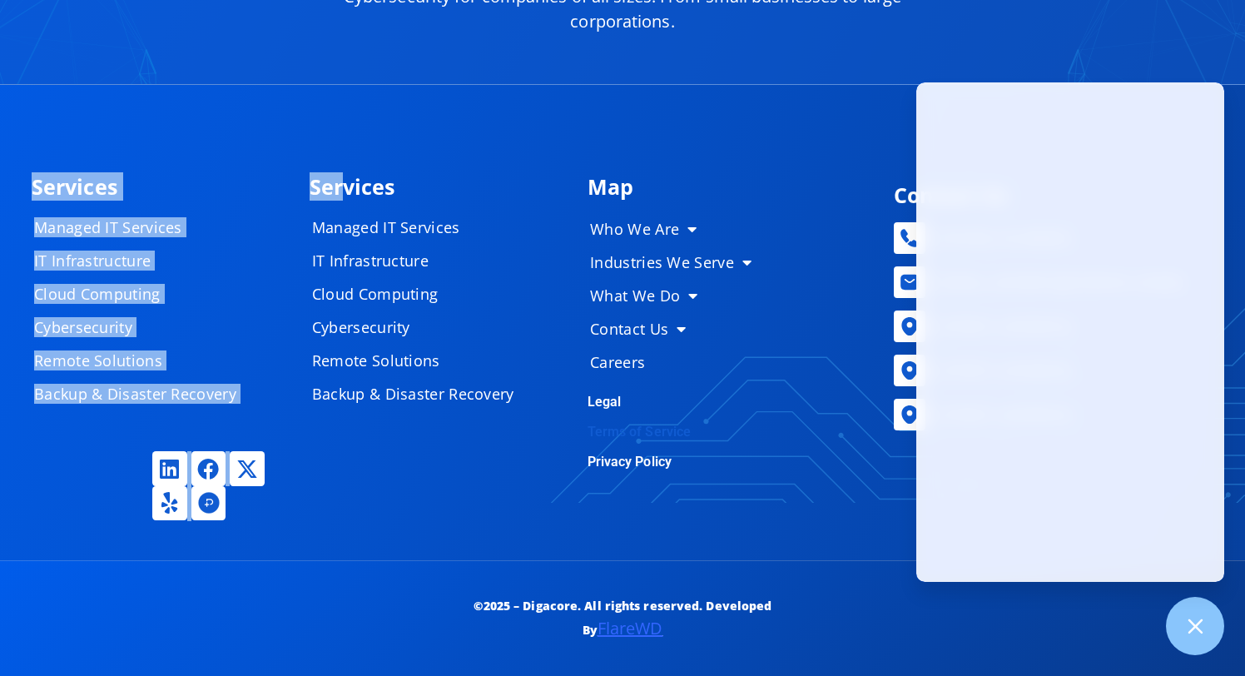
click at [347, 177] on h4 "Services" at bounding box center [440, 186] width 261 height 21
drag, startPoint x: 398, startPoint y: 186, endPoint x: 150, endPoint y: 186, distance: 248.0
click at [164, 186] on div "Services Managed IT Services IT Infrastructure Cloud Computing Cybersecurity Re…" at bounding box center [622, 322] width 1199 height 475
click at [150, 186] on h4 "Services" at bounding box center [162, 186] width 261 height 21
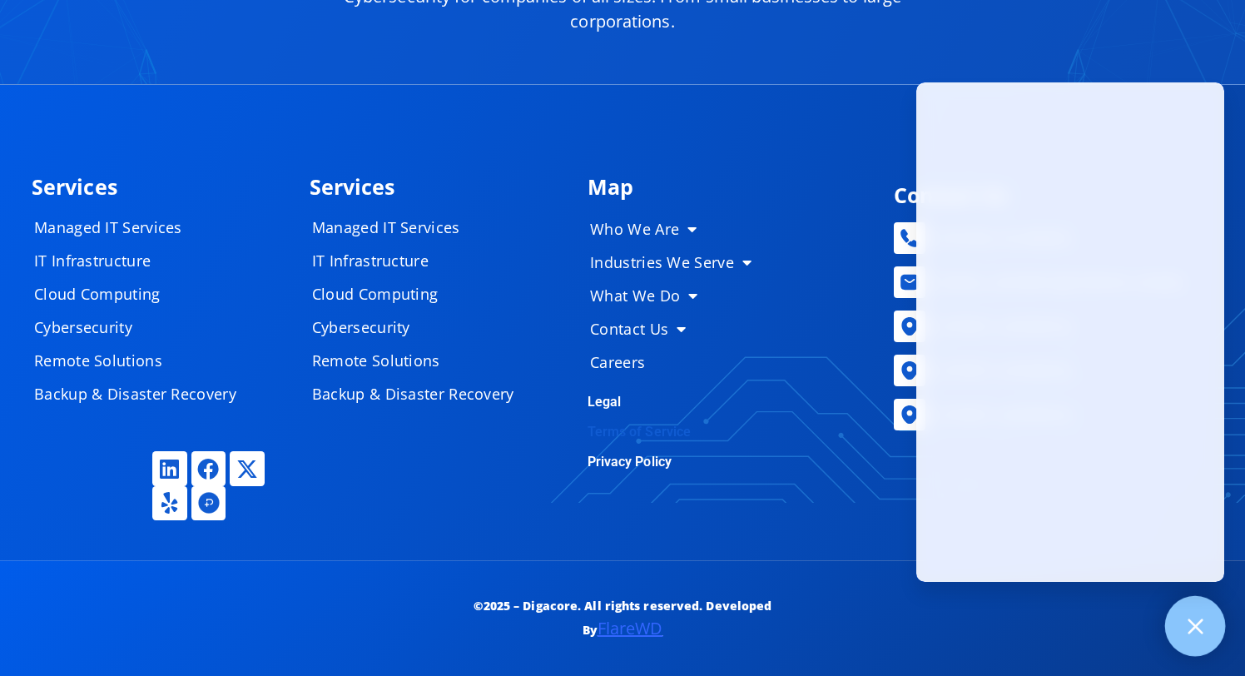
click at [1179, 615] on div at bounding box center [1195, 626] width 61 height 61
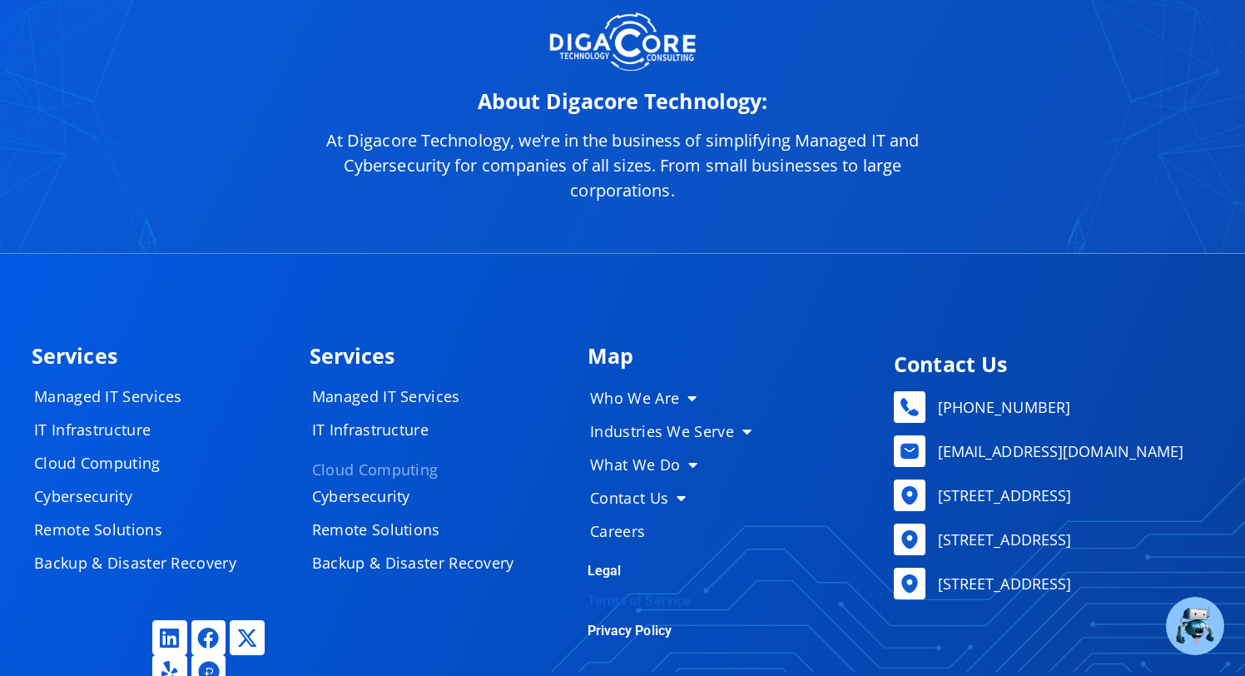
scroll to position [7861, 0]
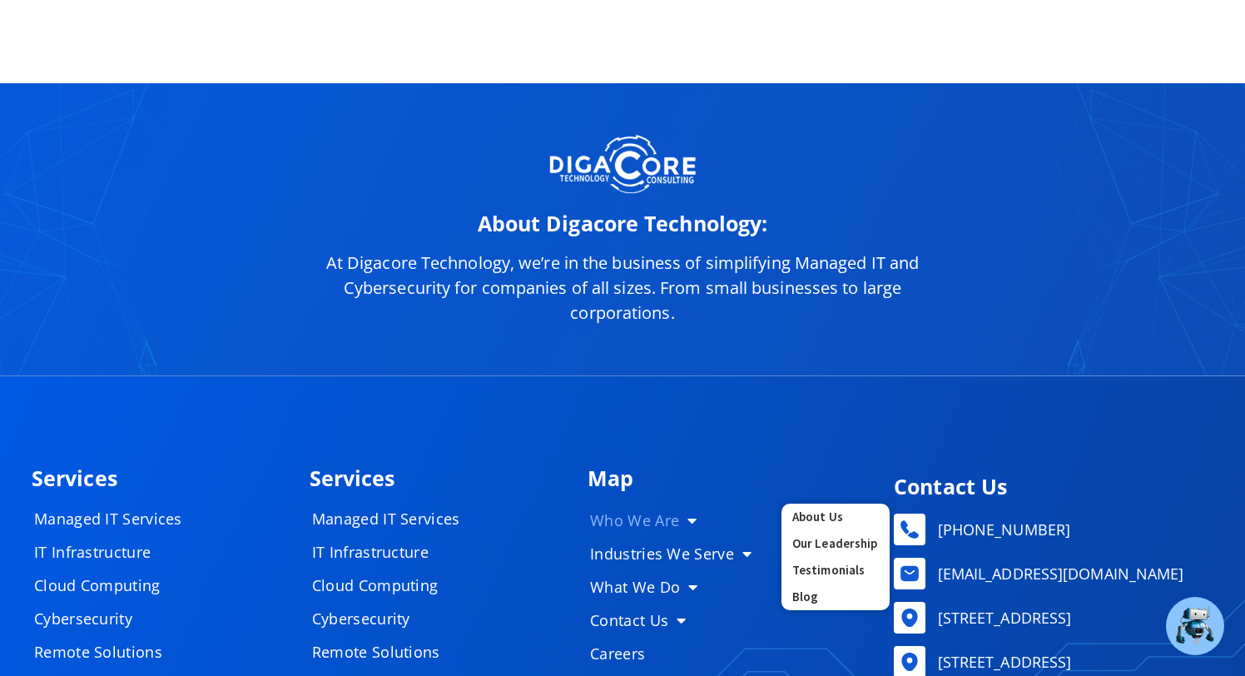
click at [484, 341] on div "About Digacore Technology: At Digacore Technology, we’re in the business of sim…" at bounding box center [622, 229] width 1245 height 293
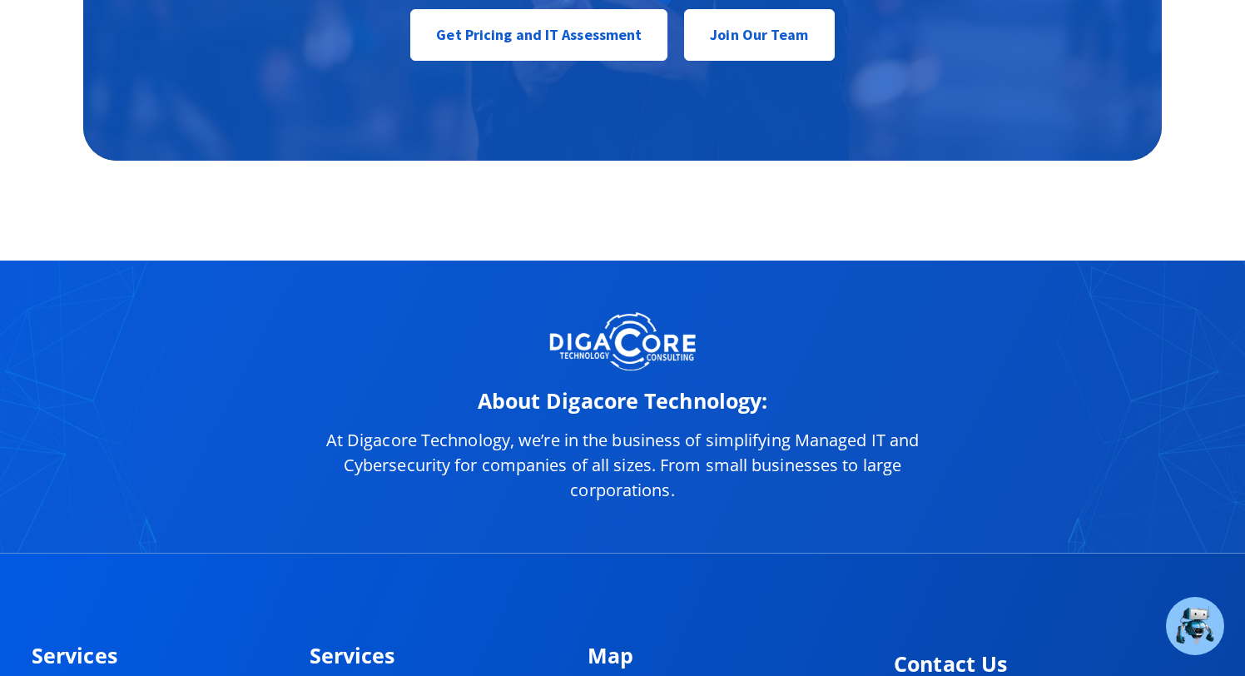
scroll to position [8159, 0]
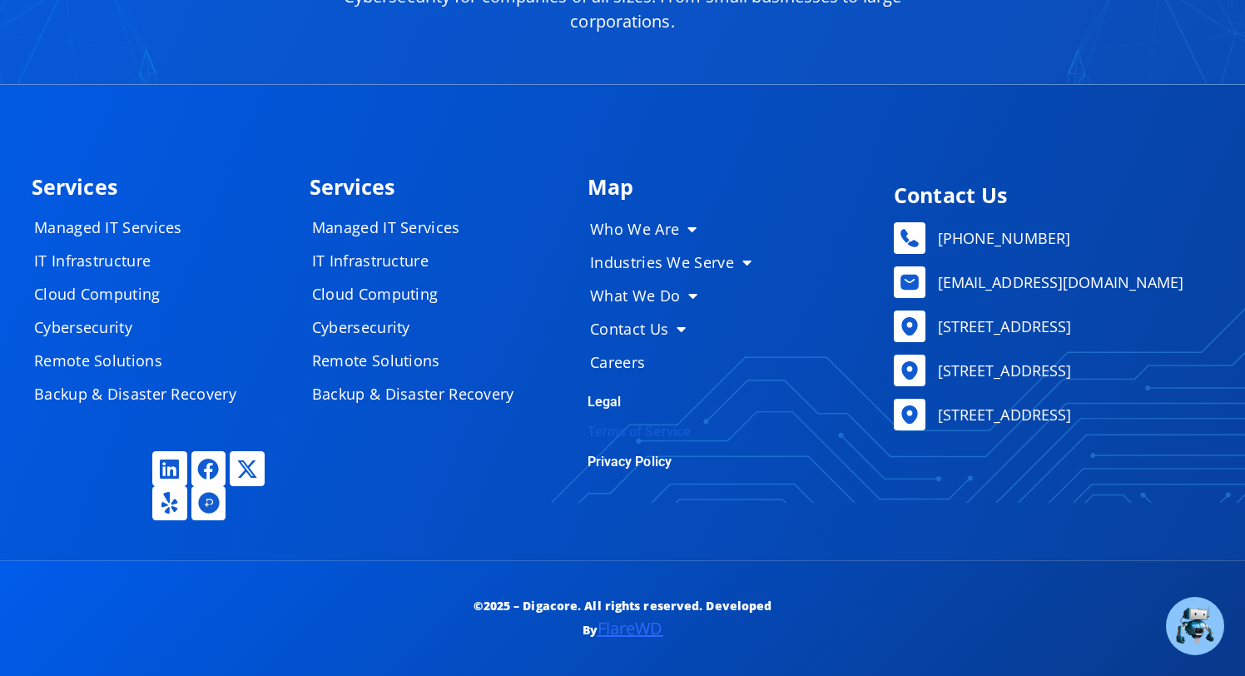
click at [608, 400] on link "Legal" at bounding box center [605, 402] width 34 height 16
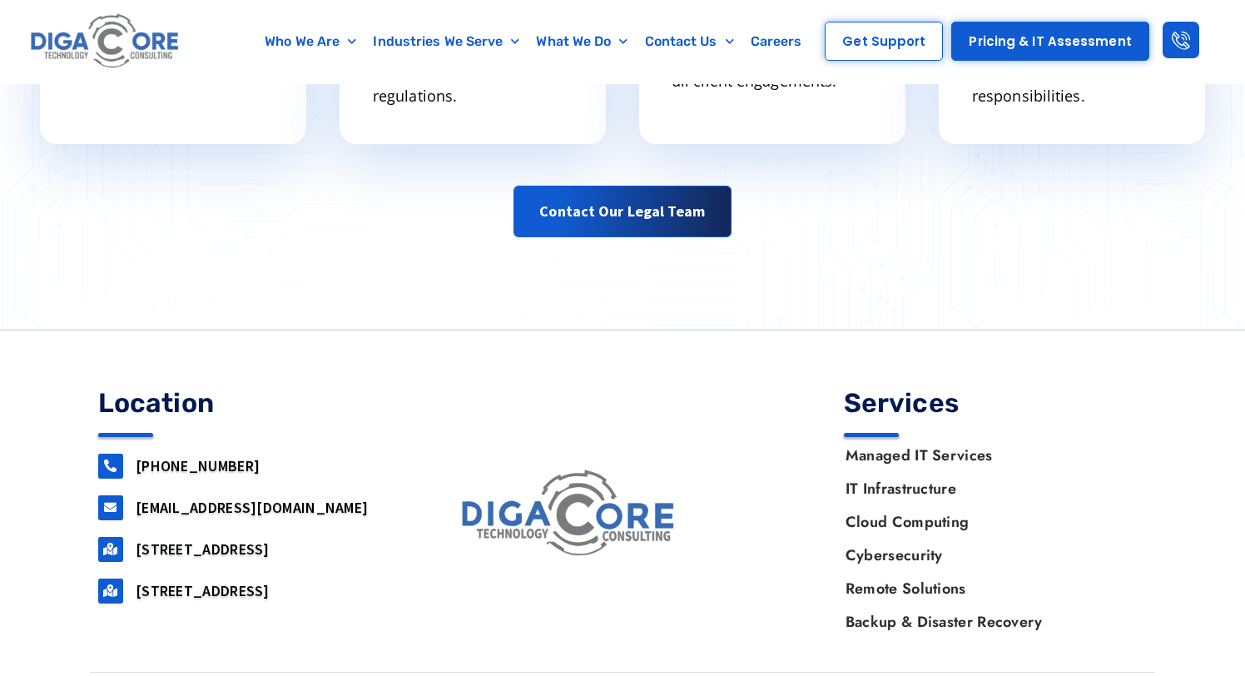
scroll to position [1055, 0]
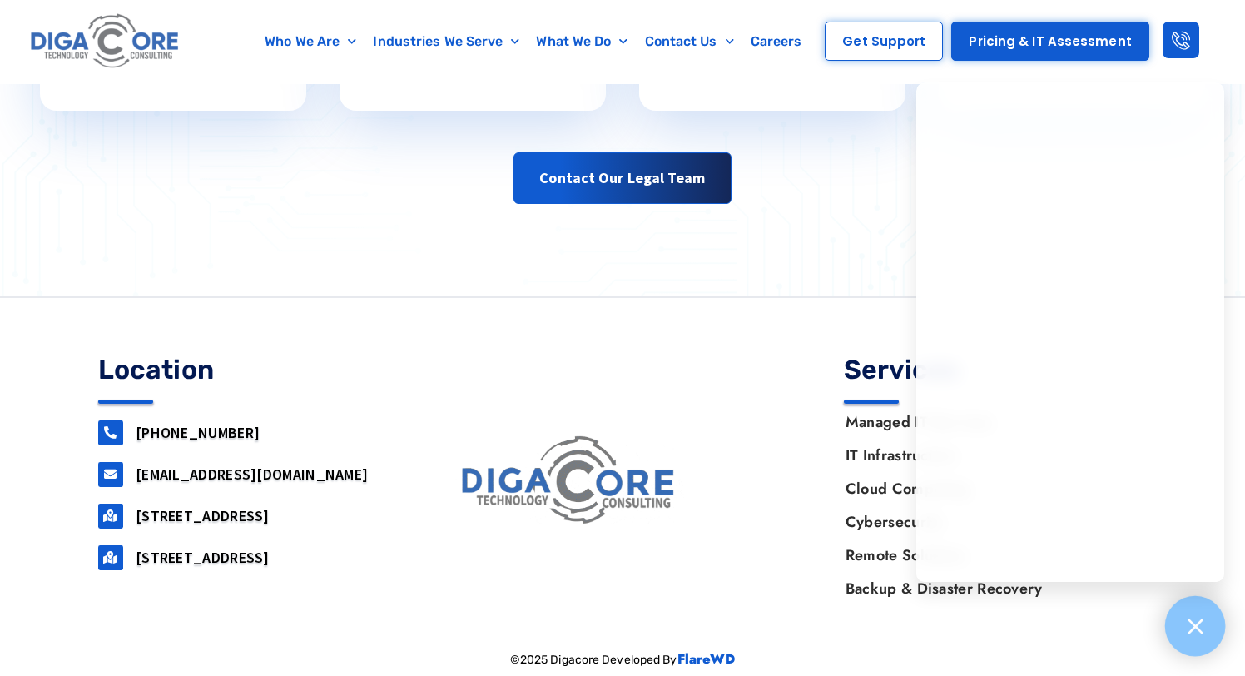
click at [1184, 623] on icon at bounding box center [1195, 626] width 22 height 22
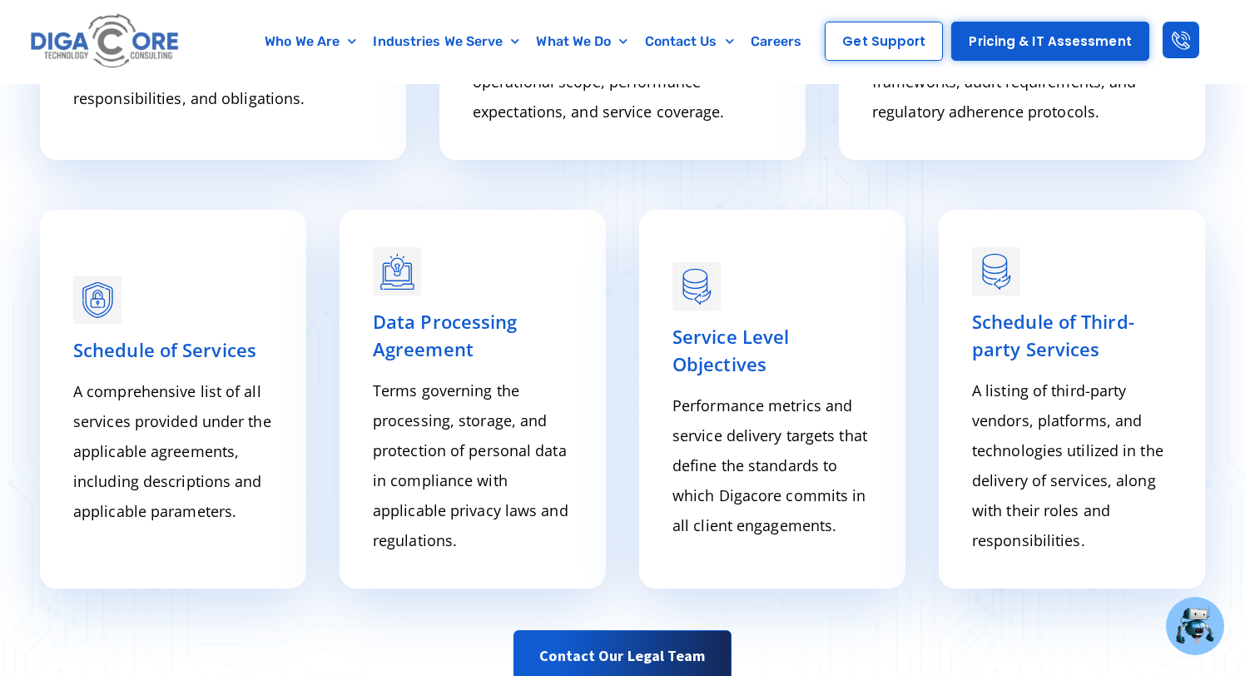
scroll to position [0, 0]
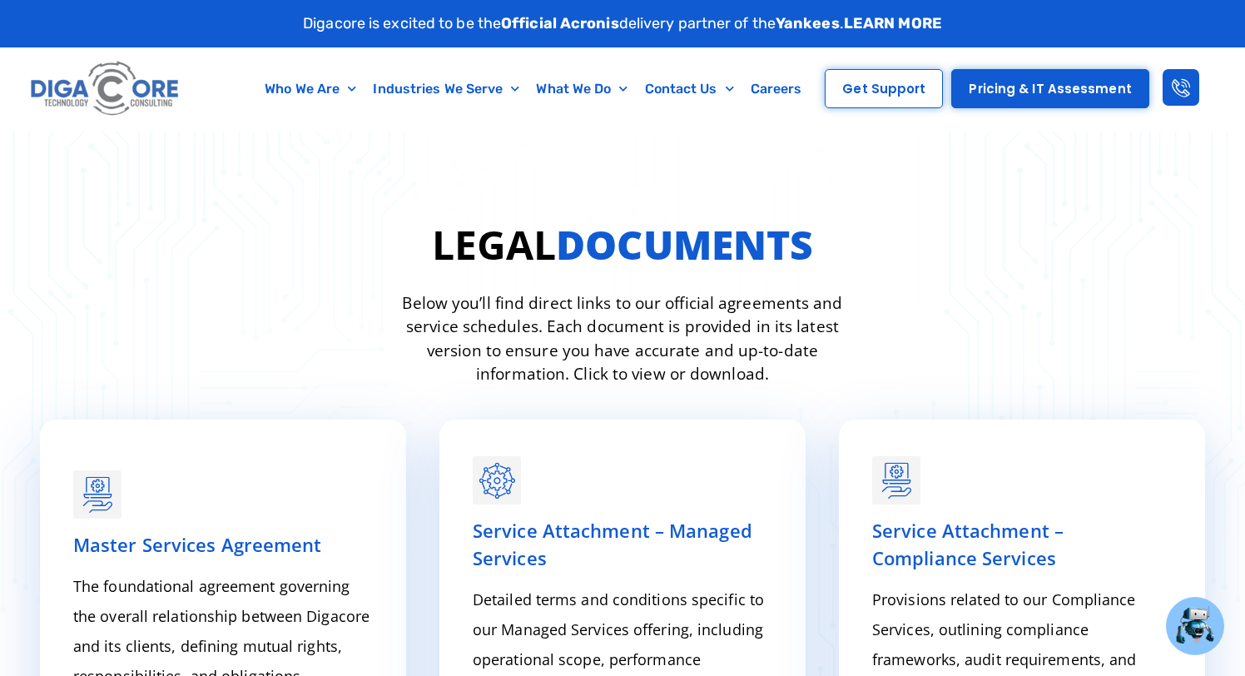
click at [137, 110] on img at bounding box center [105, 89] width 157 height 67
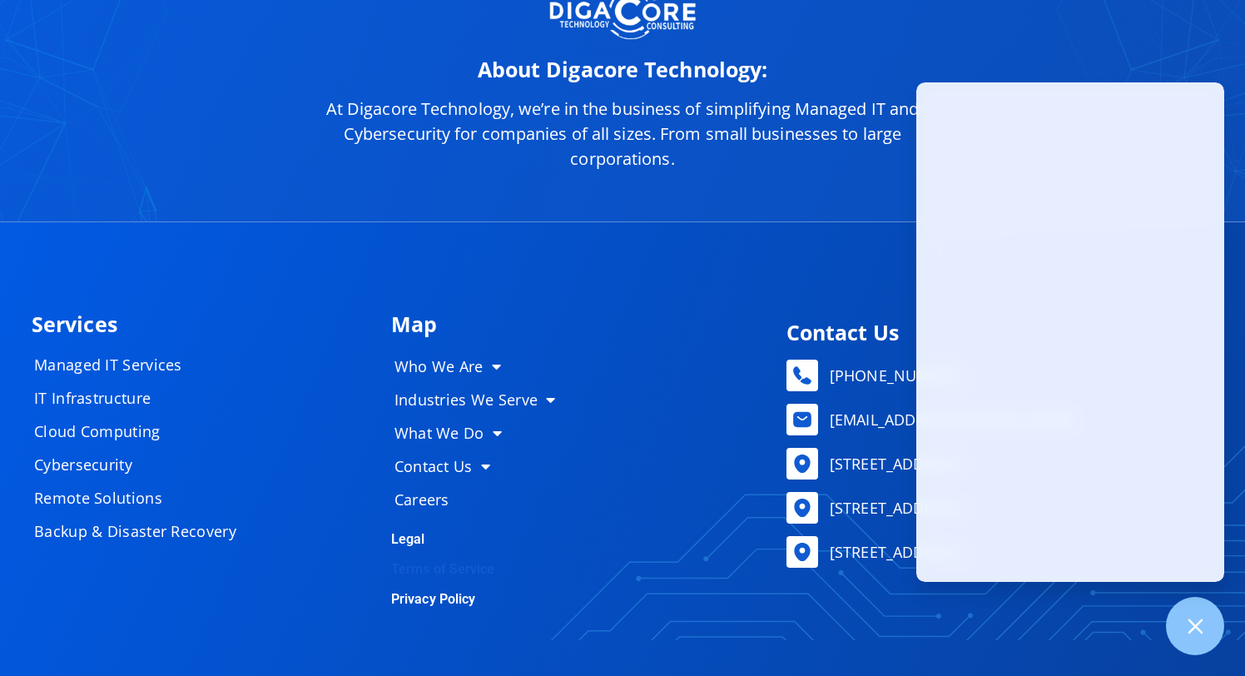
scroll to position [7549, 0]
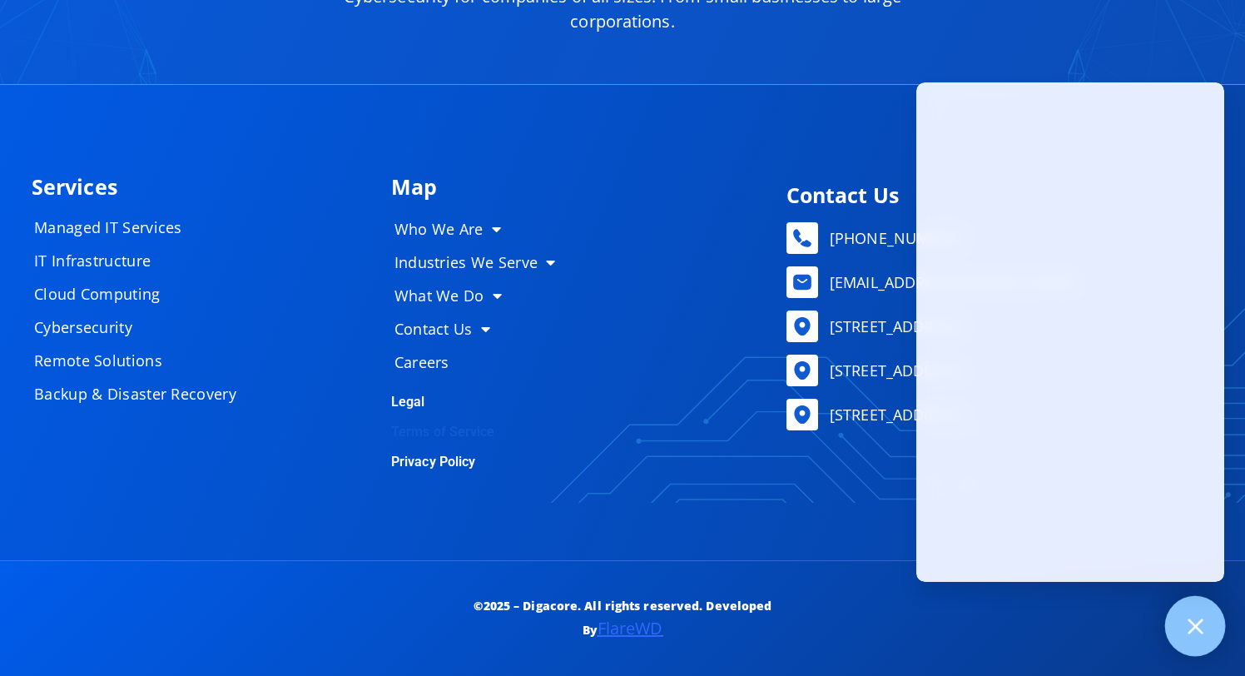
click at [1197, 626] on icon at bounding box center [1195, 626] width 22 height 22
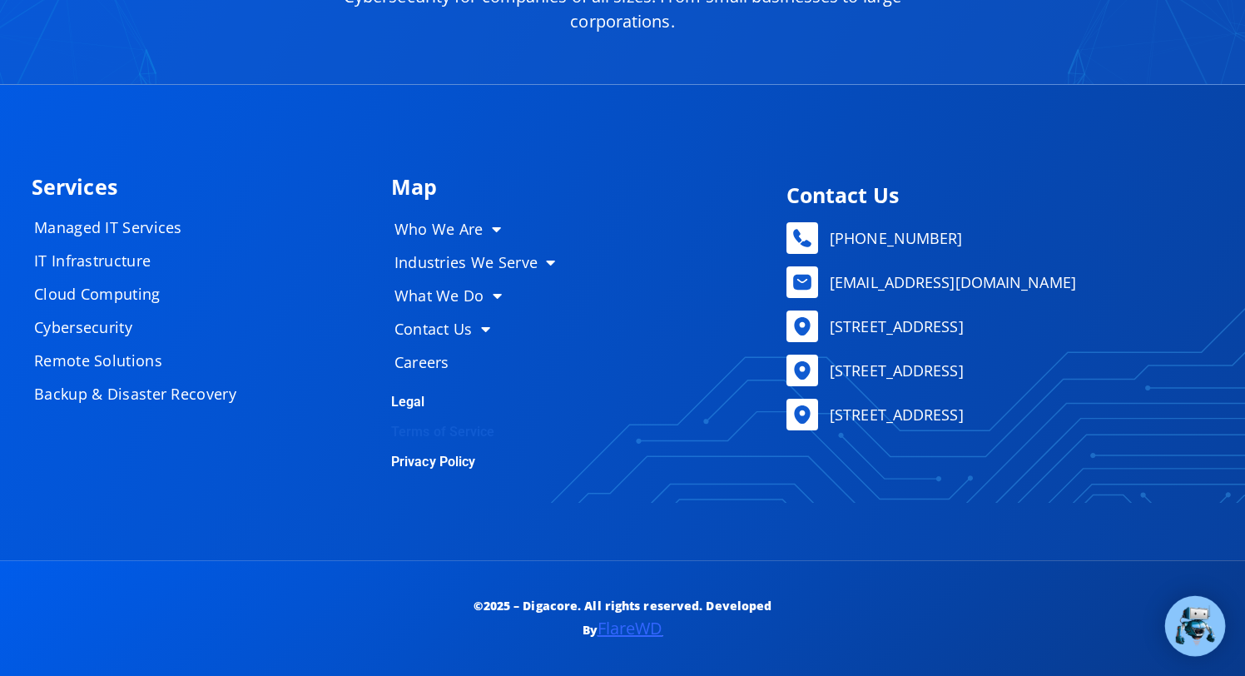
click at [444, 434] on link "Terms of Service" at bounding box center [443, 432] width 104 height 16
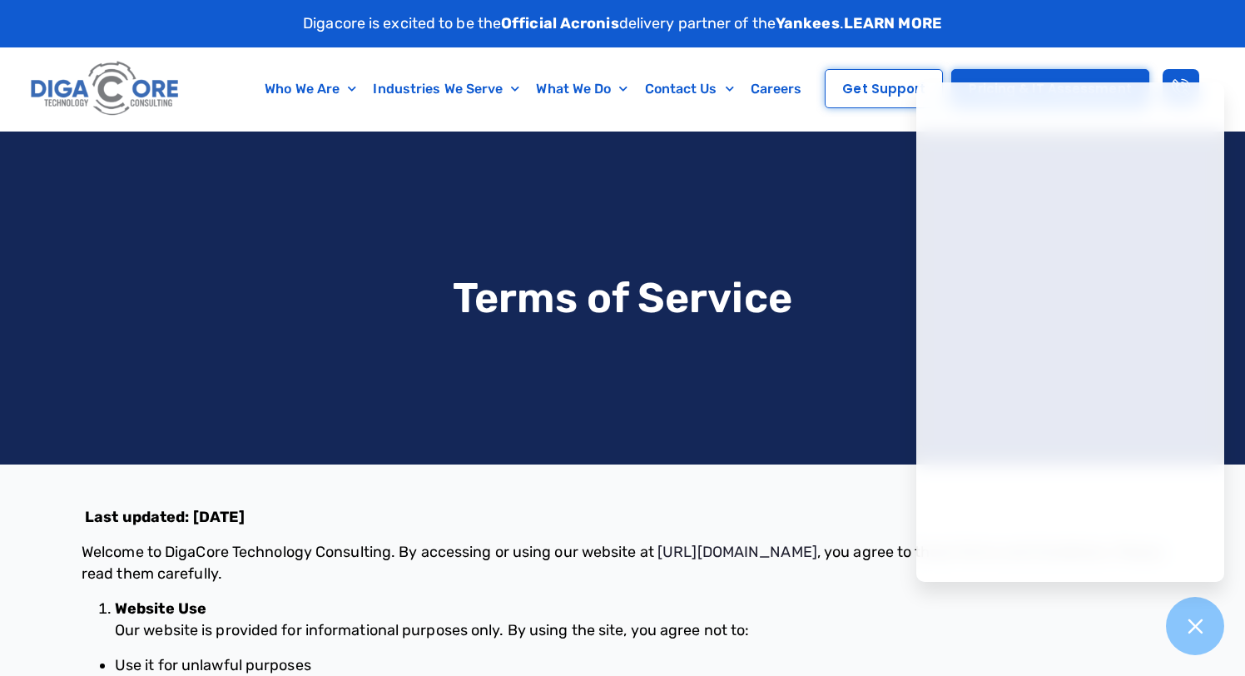
click at [119, 92] on img at bounding box center [105, 89] width 157 height 67
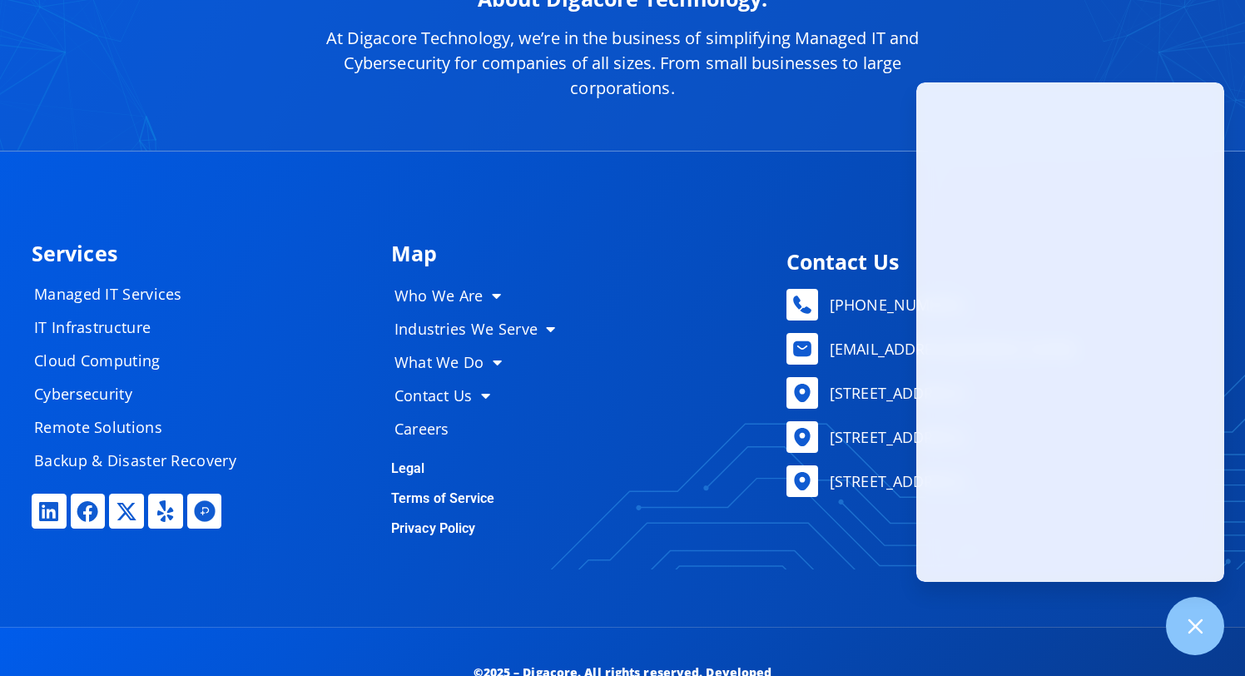
scroll to position [8119, 0]
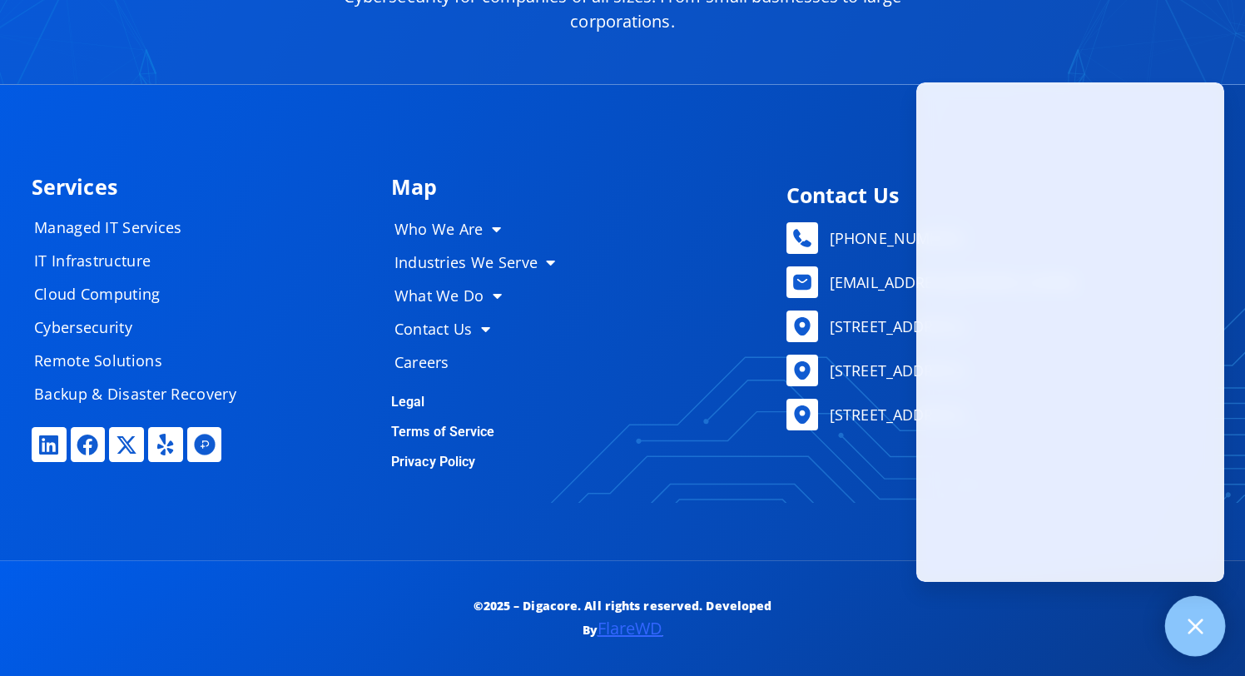
click at [1199, 619] on icon at bounding box center [1195, 626] width 22 height 22
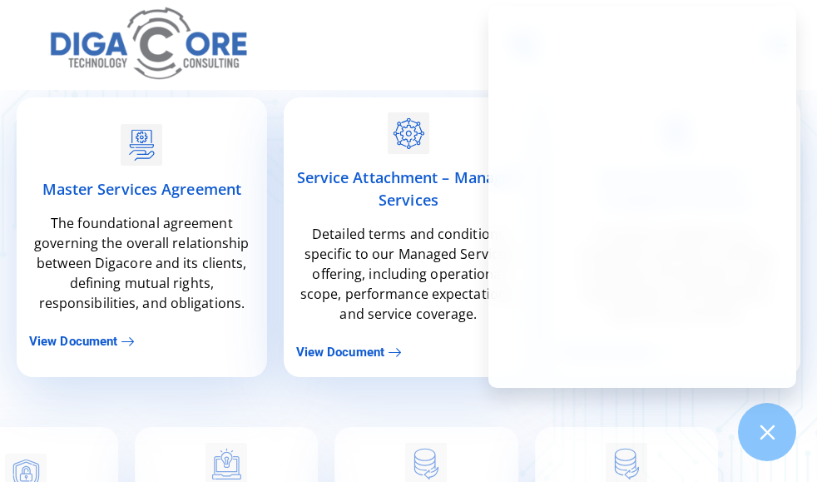
scroll to position [361, 0]
